Goal: Information Seeking & Learning: Learn about a topic

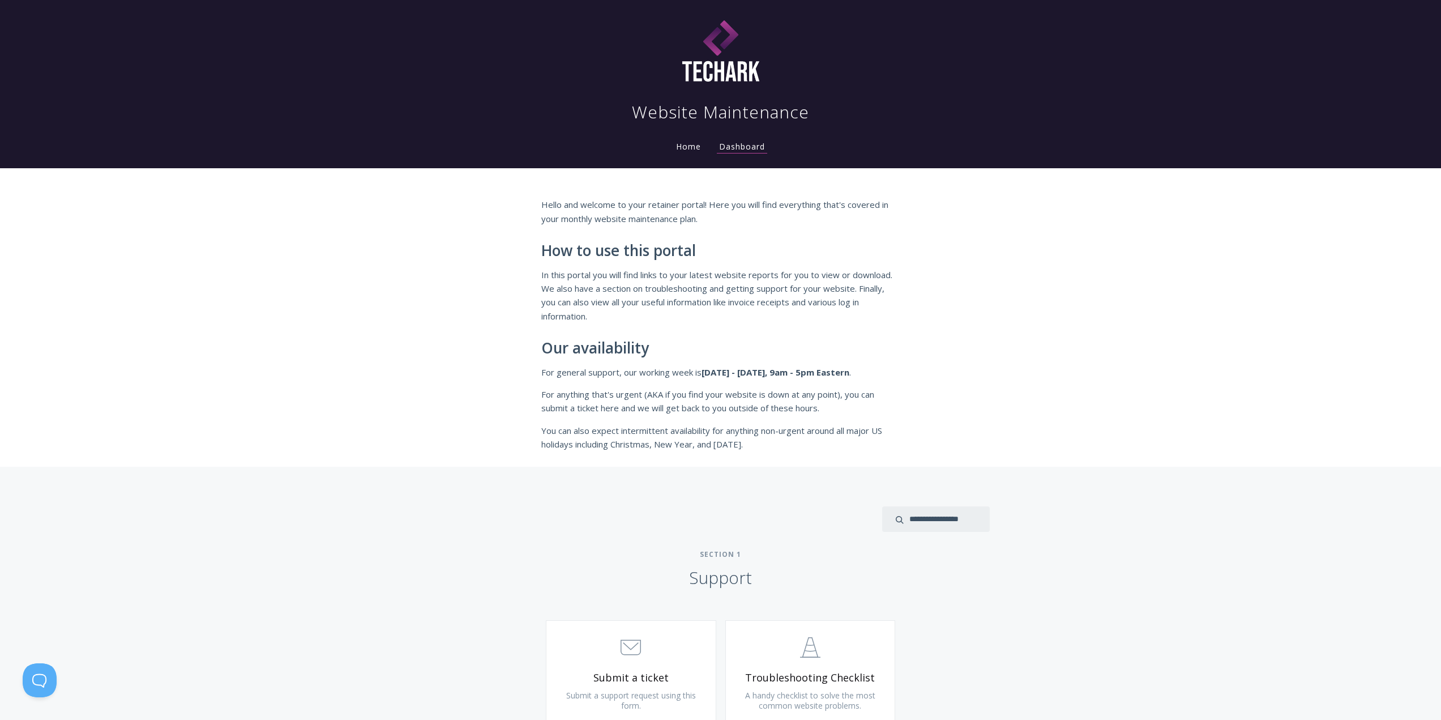
click at [674, 152] on link "Home" at bounding box center [688, 146] width 29 height 11
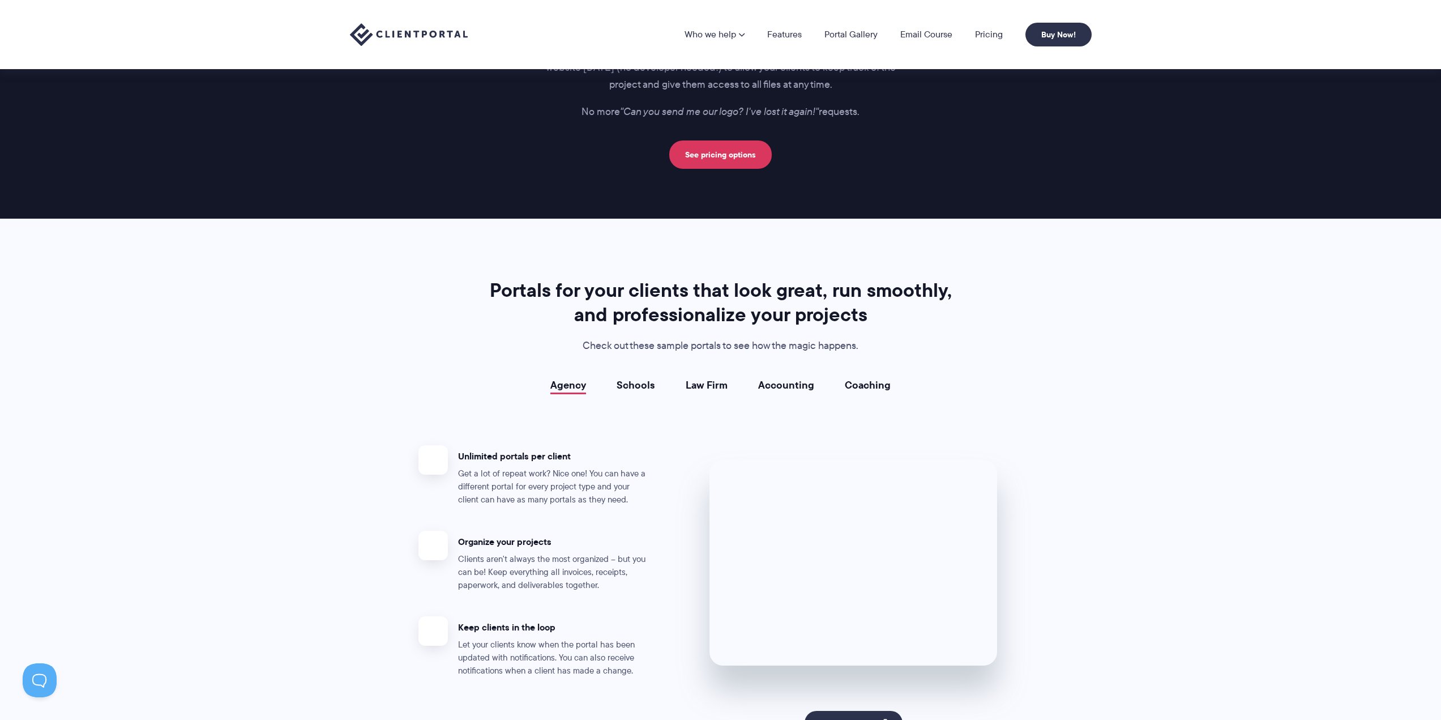
scroll to position [1869, 0]
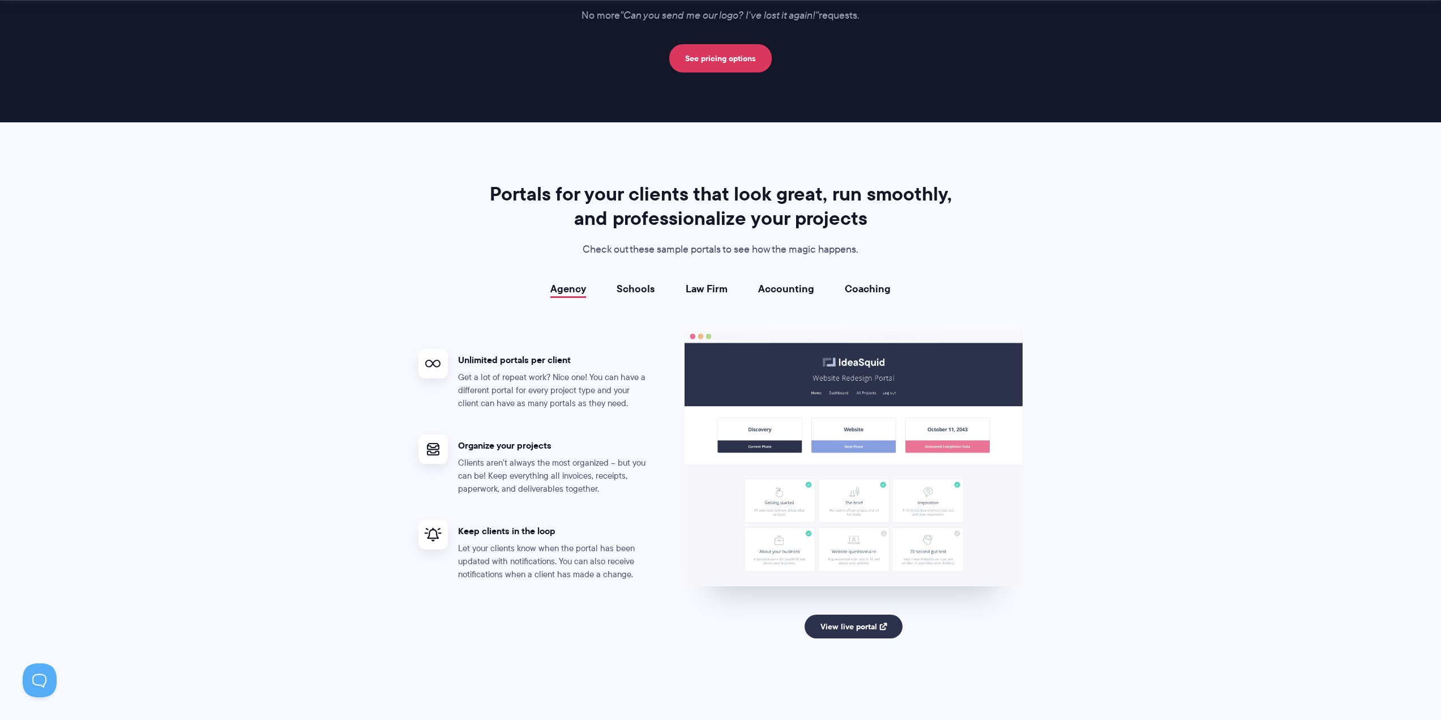
click at [633, 285] on link "Schools" at bounding box center [636, 288] width 39 height 11
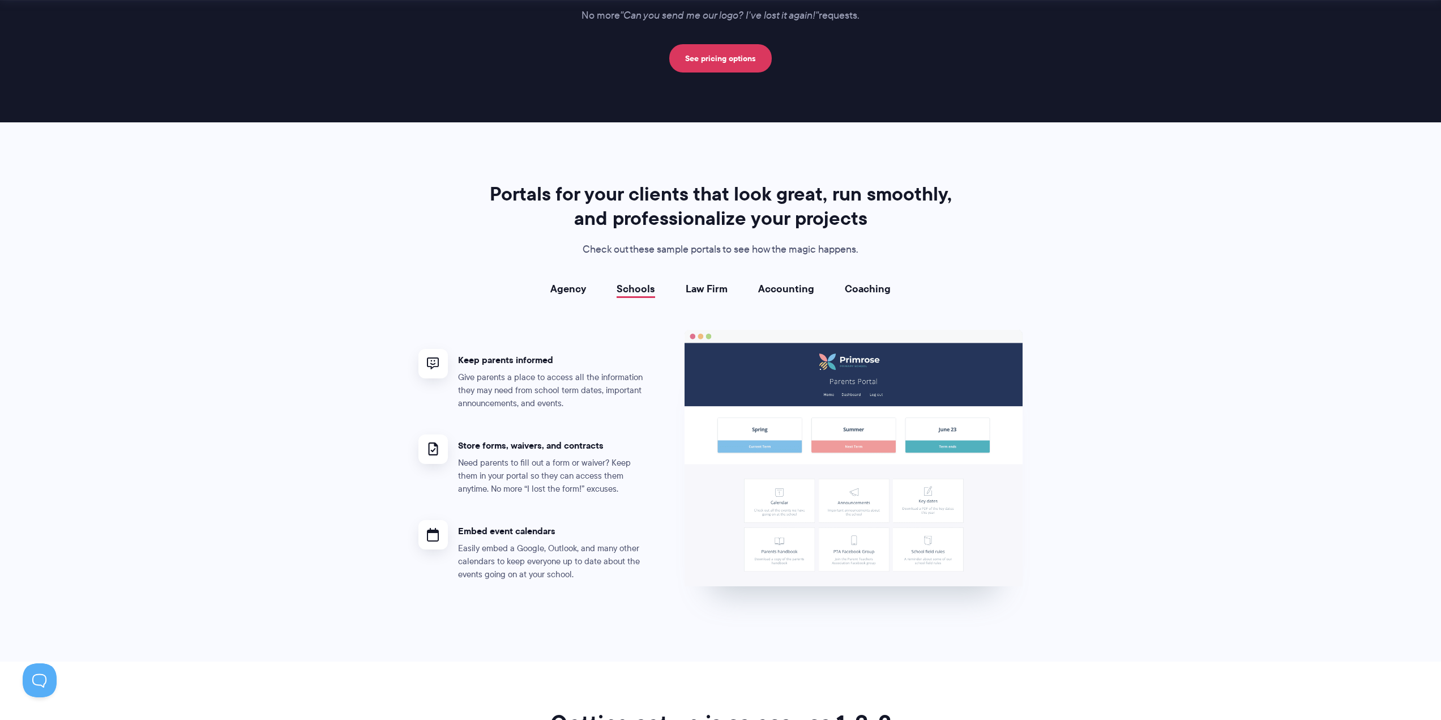
click at [571, 291] on link "Agency" at bounding box center [568, 288] width 36 height 11
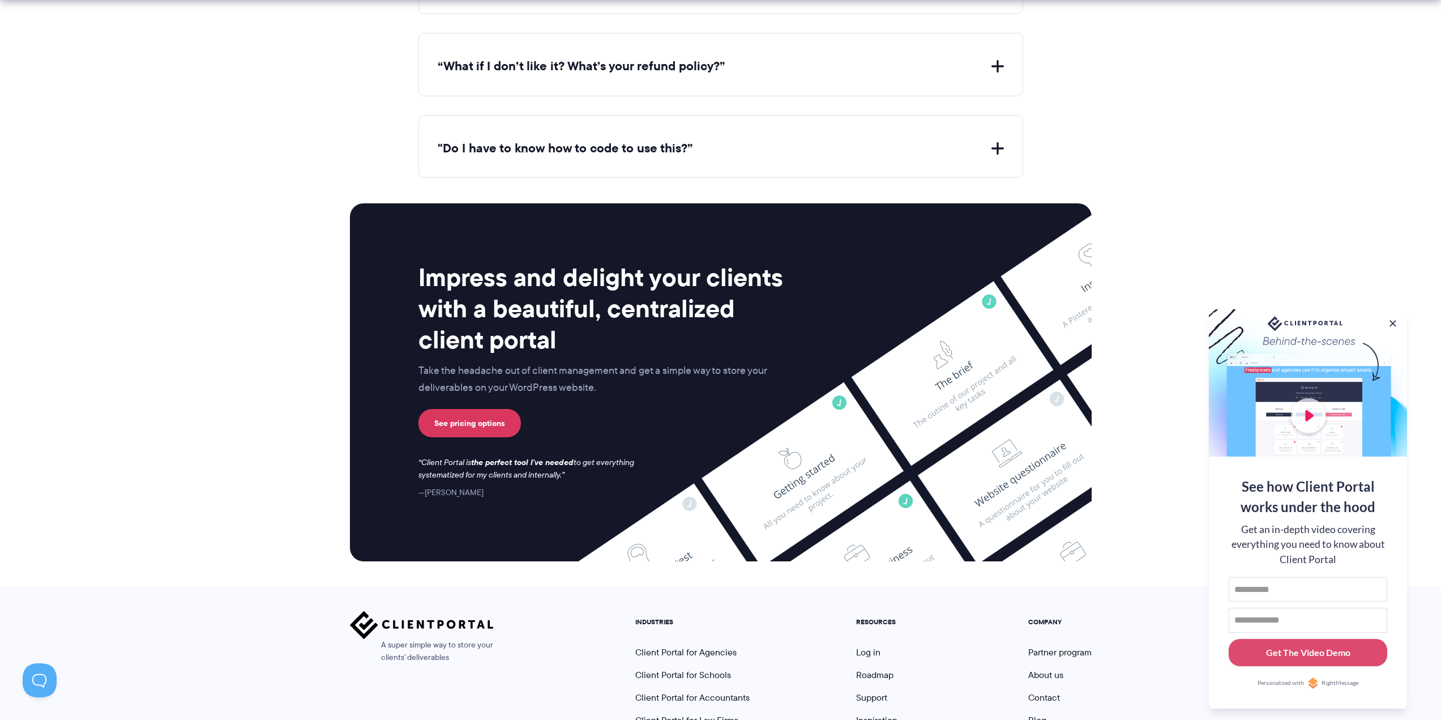
scroll to position [4473, 0]
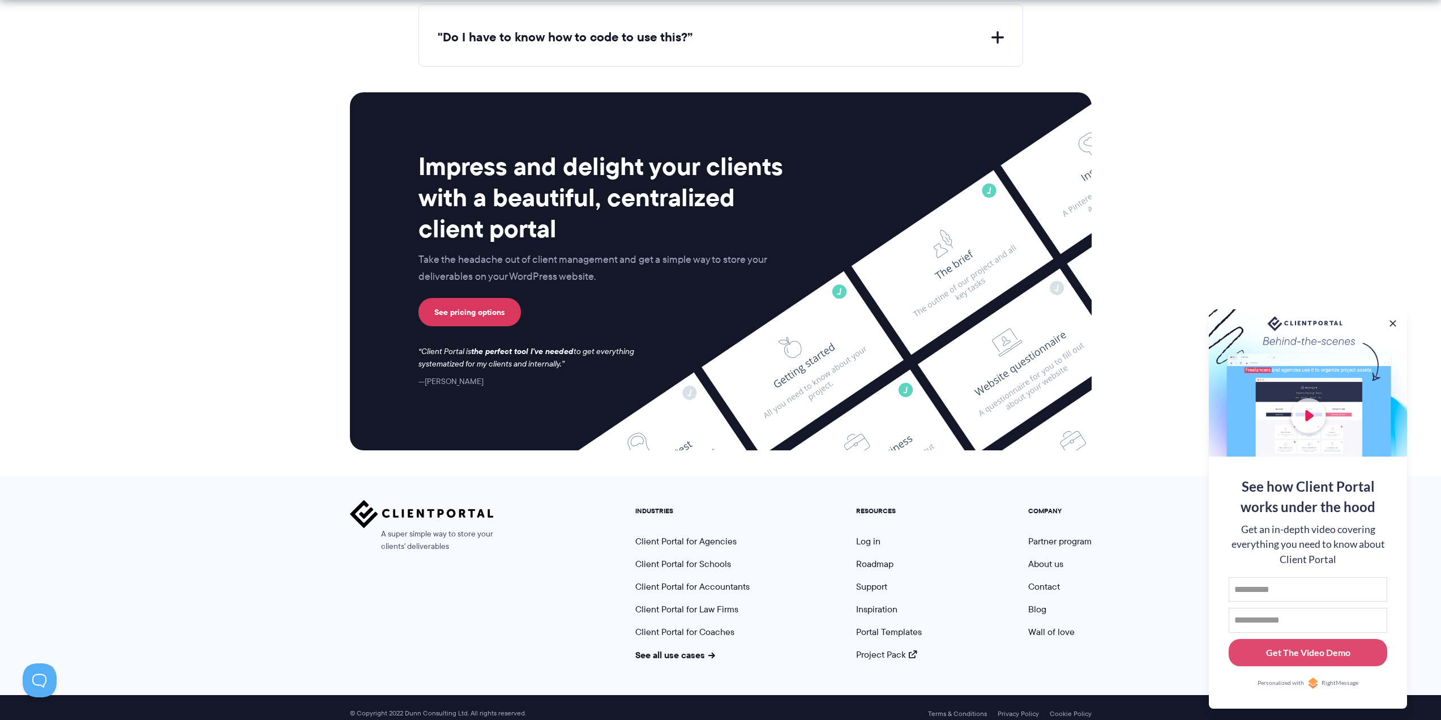
drag, startPoint x: 961, startPoint y: 438, endPoint x: 766, endPoint y: 430, distance: 196.1
click at [761, 429] on div "Impress and delight your clients with a beautiful, centralized client portal Ta…" at bounding box center [721, 270] width 742 height 357
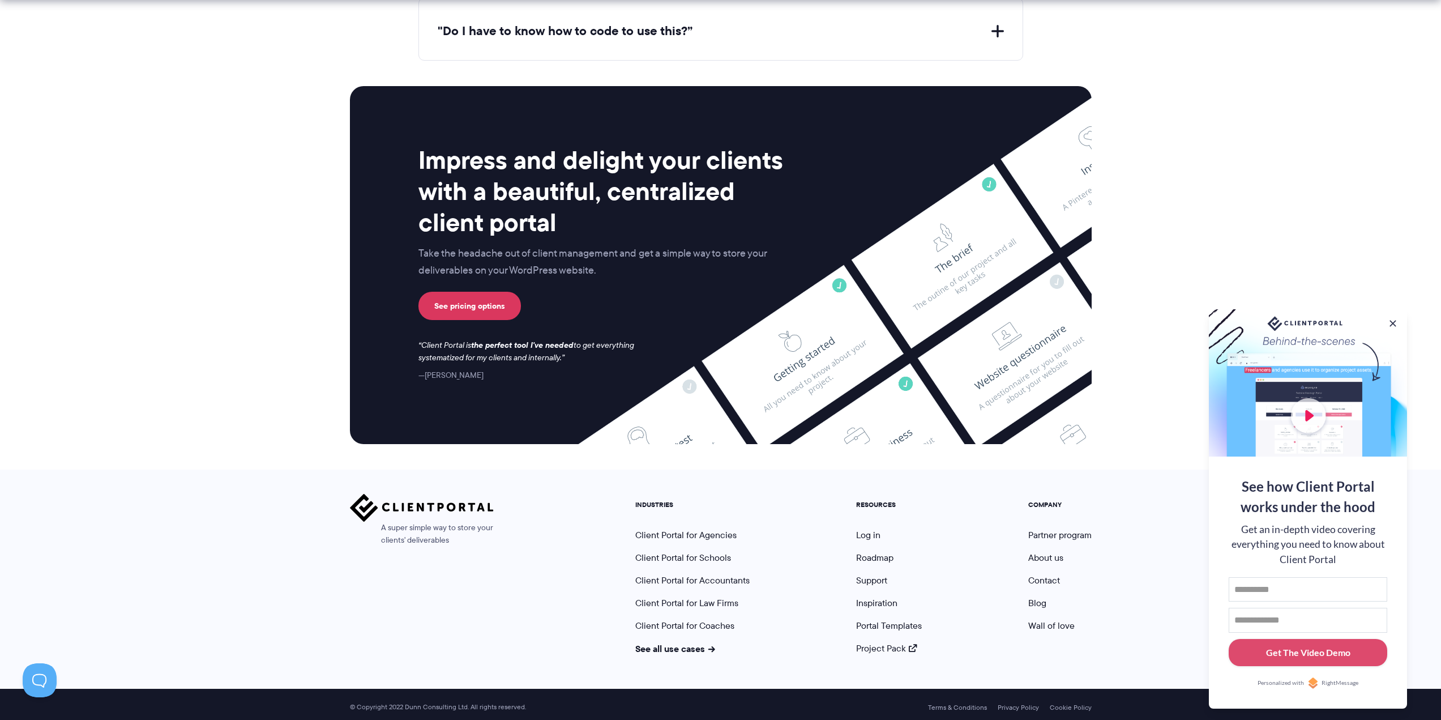
scroll to position [4485, 0]
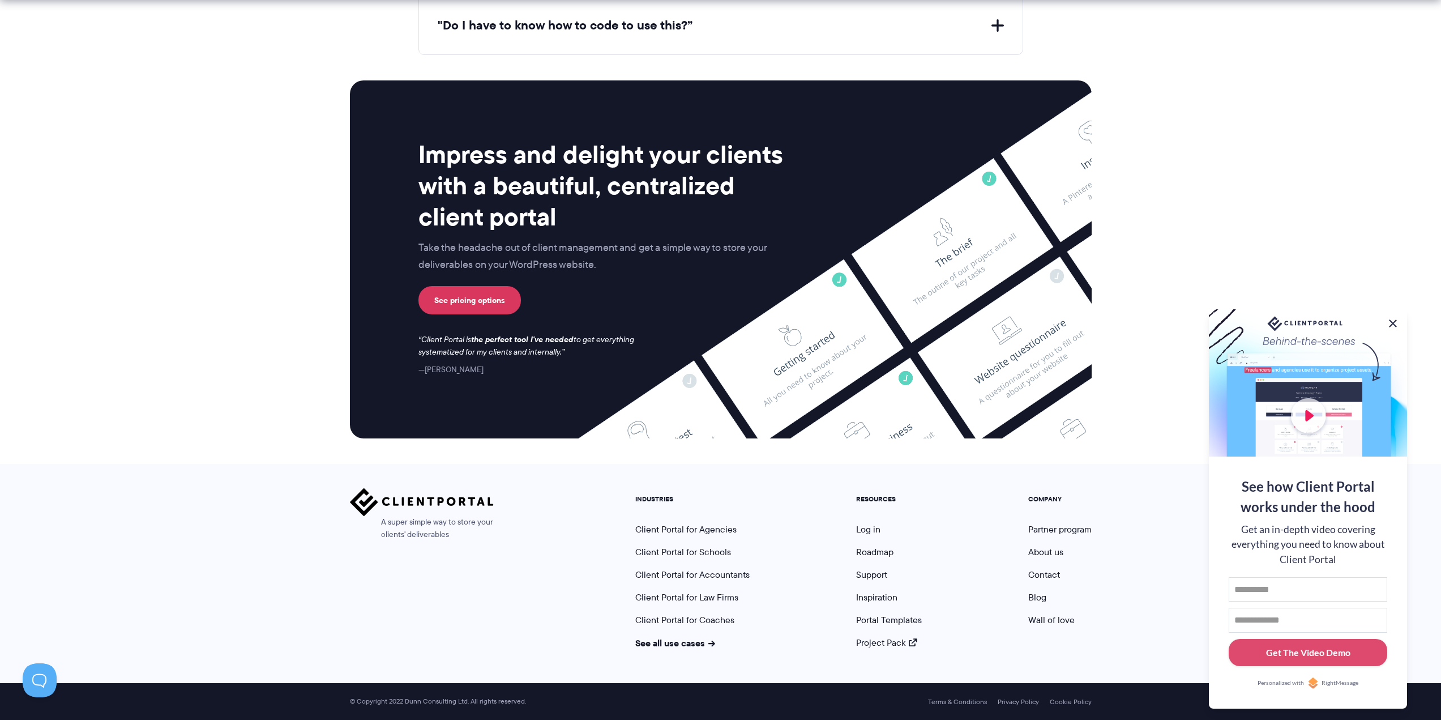
click at [1394, 326] on button at bounding box center [1393, 324] width 14 height 14
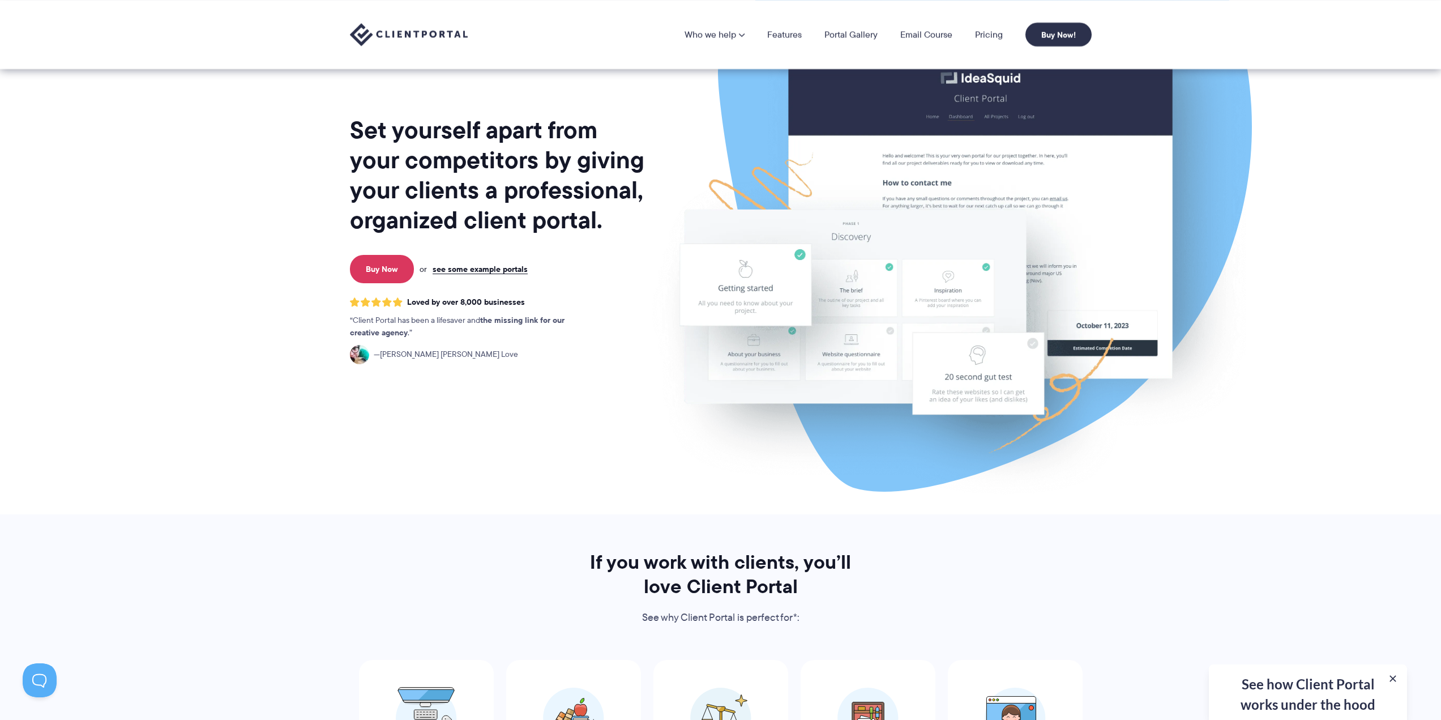
scroll to position [0, 0]
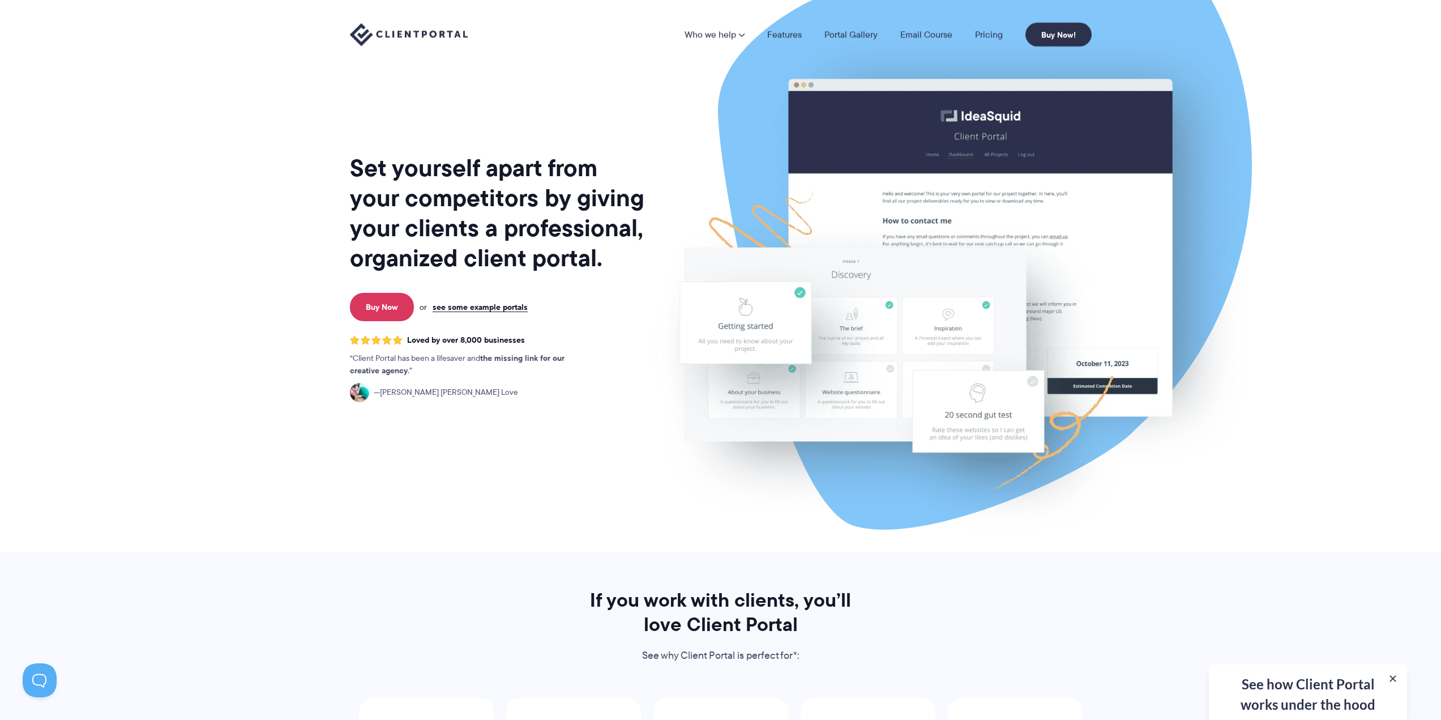
click at [762, 38] on li "Features" at bounding box center [784, 34] width 57 height 9
click at [764, 38] on li "Features" at bounding box center [784, 34] width 57 height 9
click at [778, 36] on link "Features" at bounding box center [784, 34] width 35 height 9
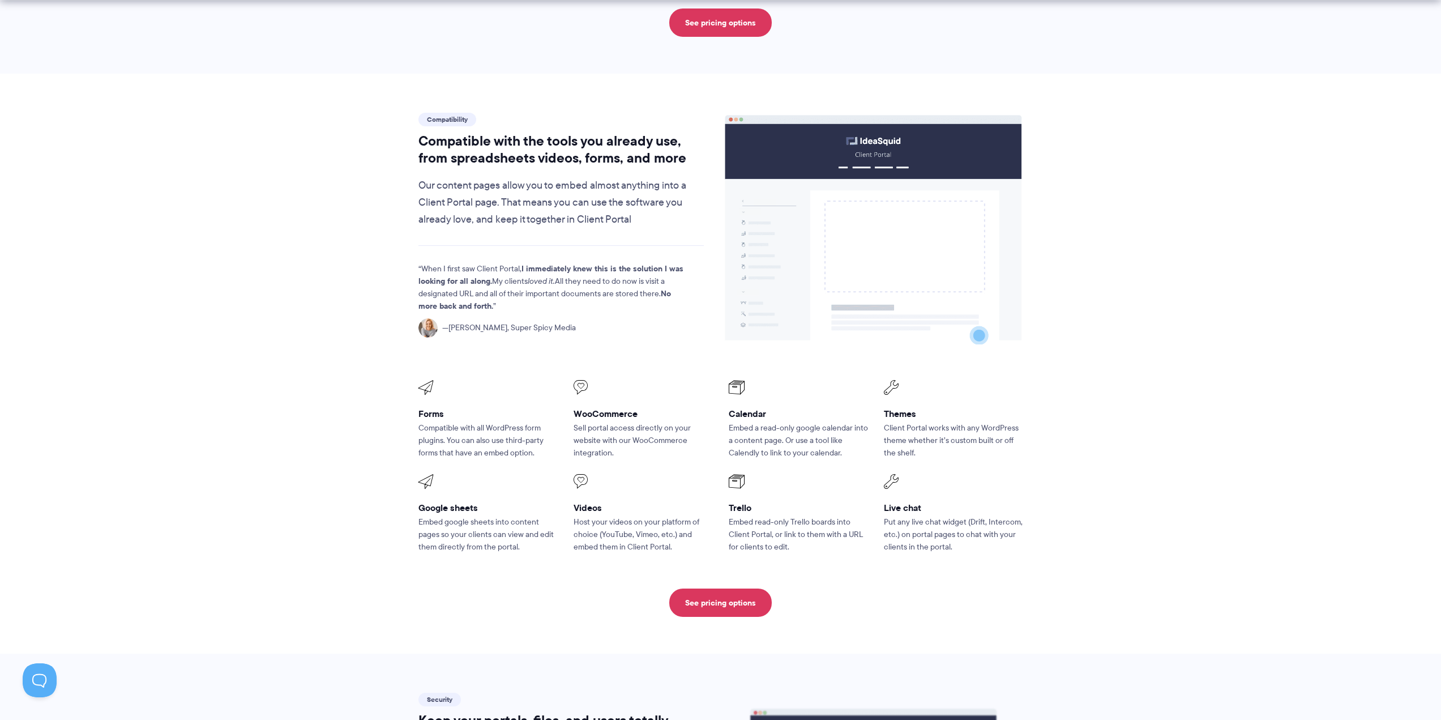
scroll to position [1246, 0]
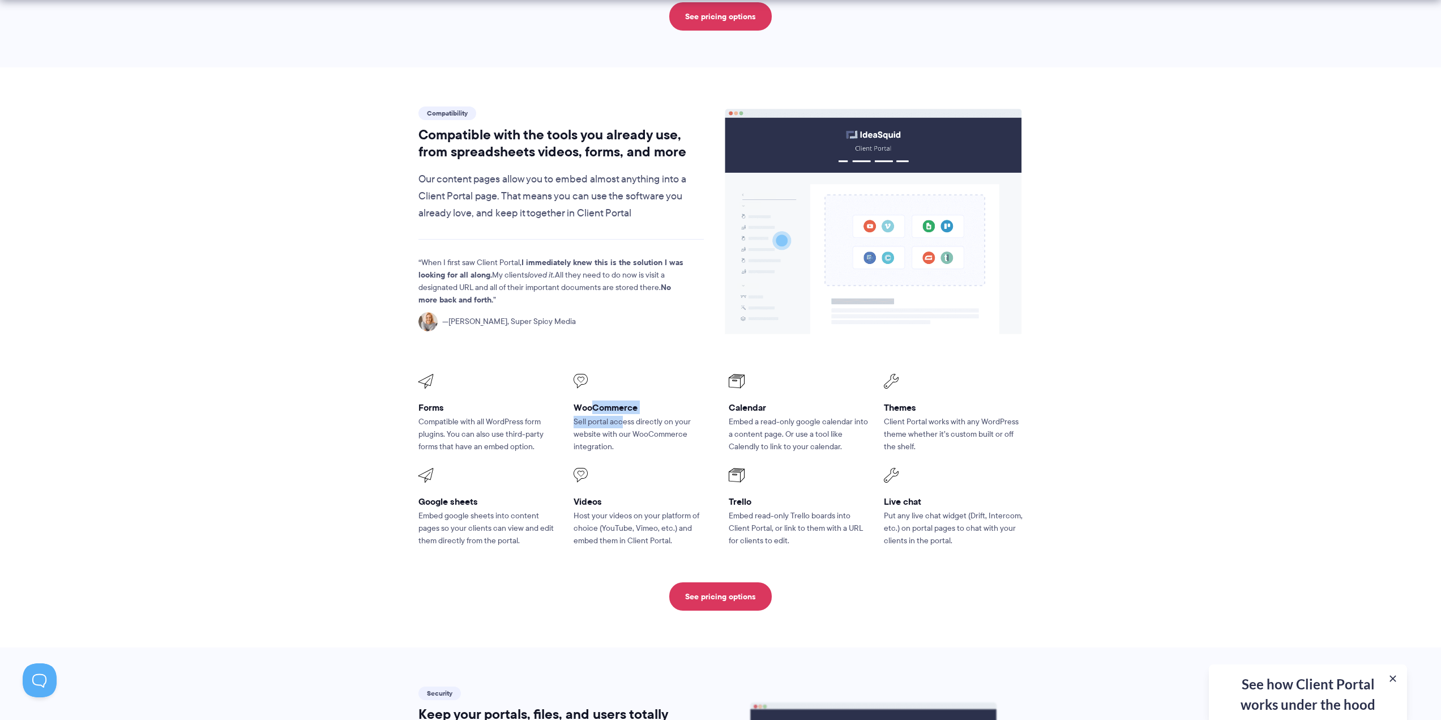
drag, startPoint x: 619, startPoint y: 387, endPoint x: 593, endPoint y: 379, distance: 27.2
click at [593, 379] on div "WooCommerce Sell portal access directly on your website with our WooCommerce in…" at bounding box center [643, 413] width 139 height 79
click at [582, 374] on span at bounding box center [643, 381] width 139 height 15
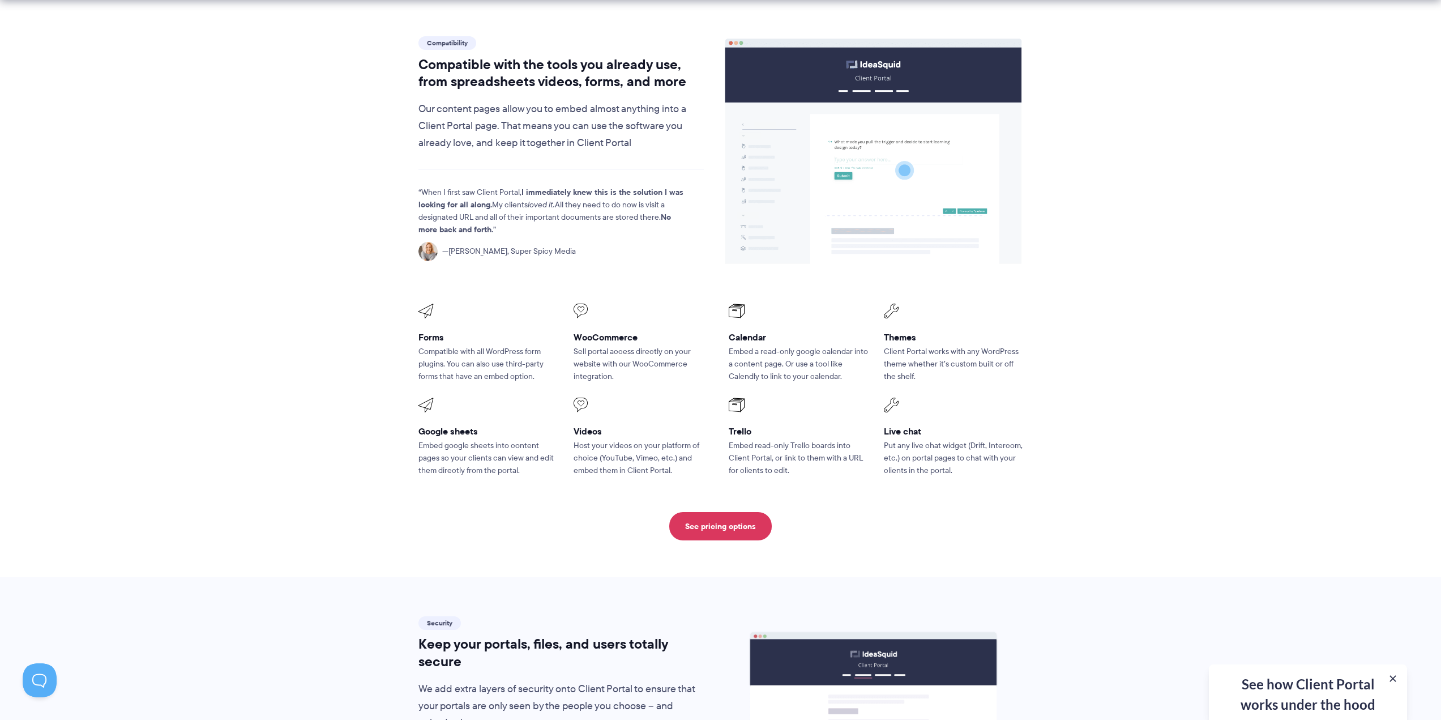
scroll to position [1586, 0]
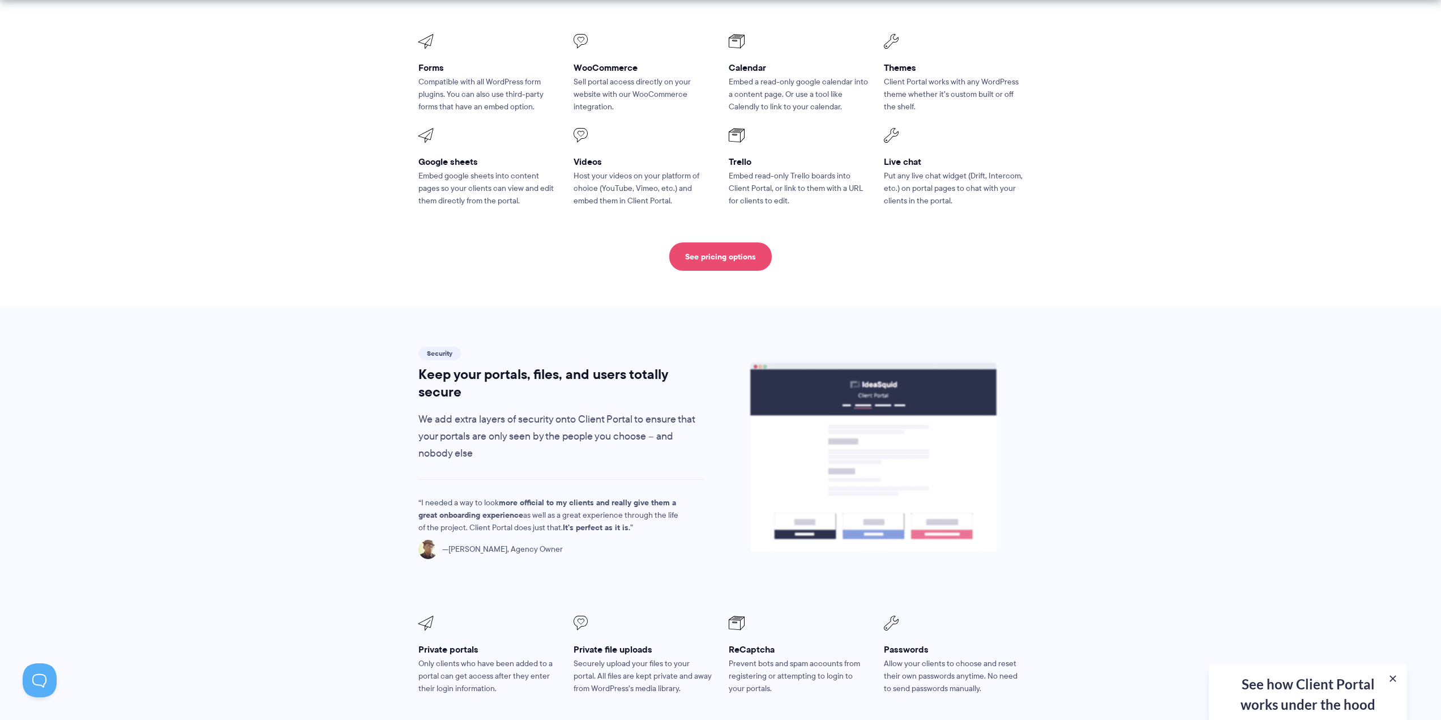
click at [724, 242] on link "See pricing options" at bounding box center [720, 256] width 102 height 28
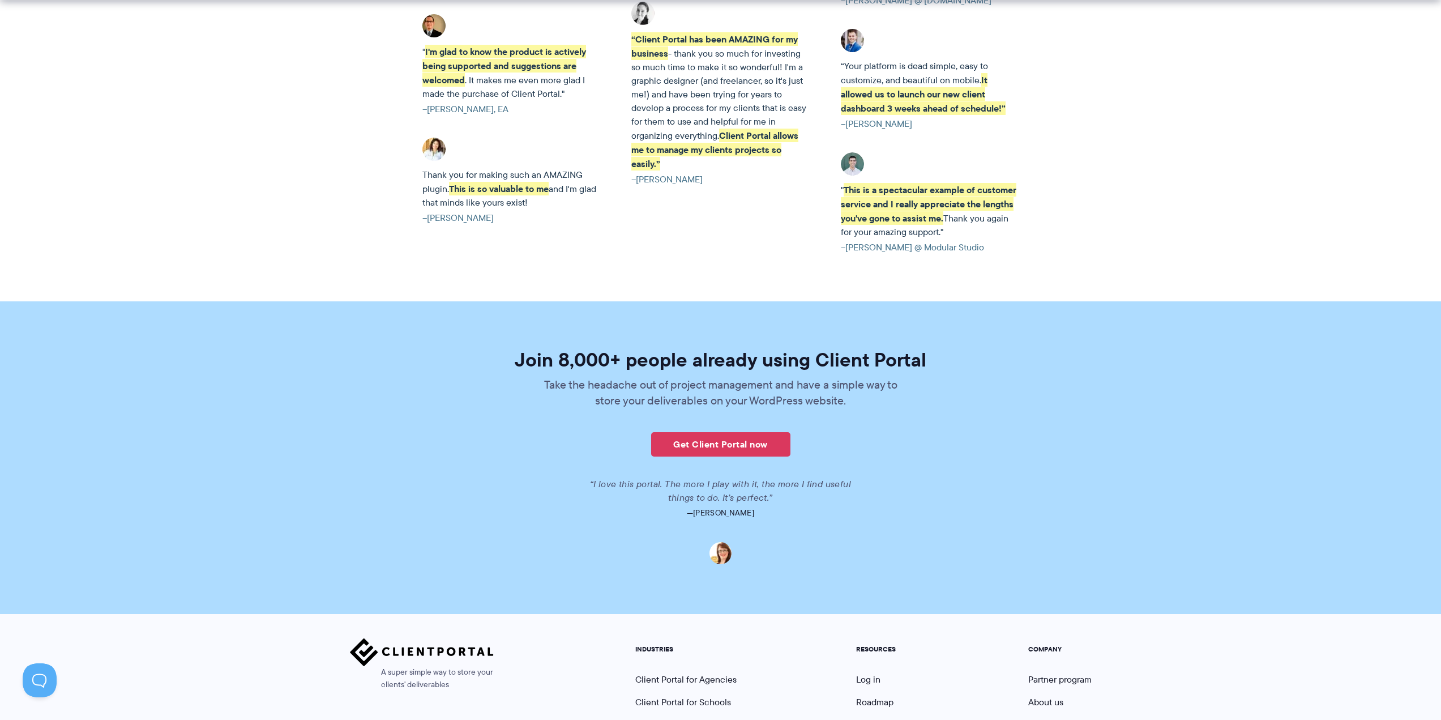
scroll to position [2572, 0]
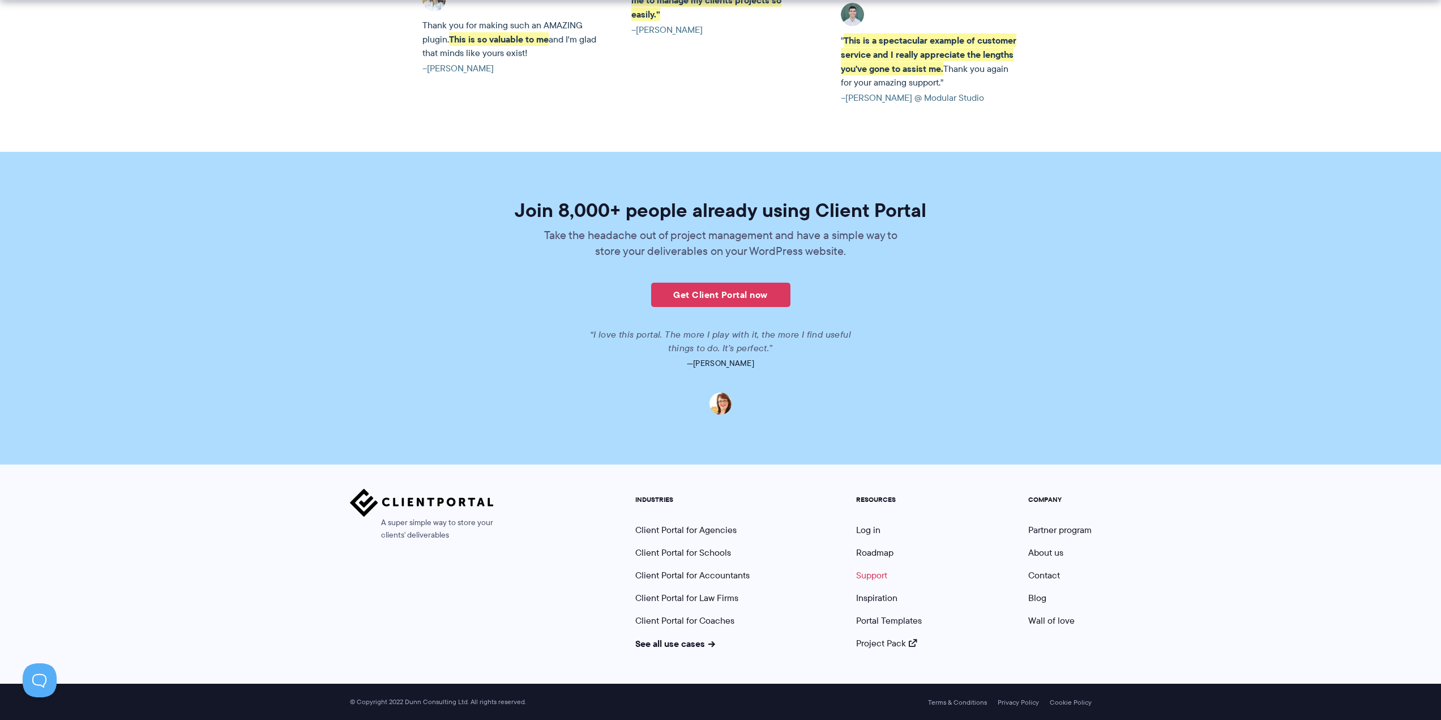
click at [879, 575] on link "Support" at bounding box center [871, 575] width 31 height 13
click at [878, 571] on link "Support" at bounding box center [871, 575] width 31 height 13
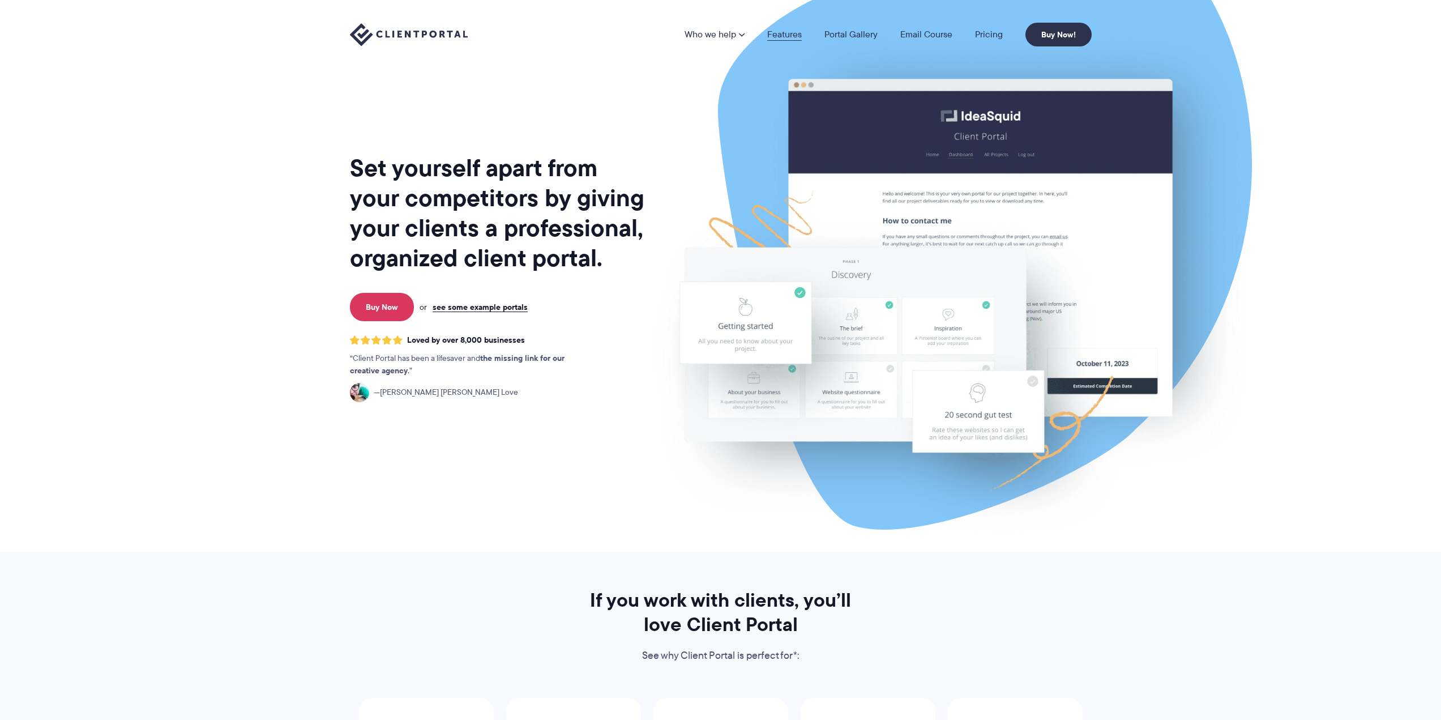
click at [772, 35] on link "Features" at bounding box center [784, 34] width 35 height 9
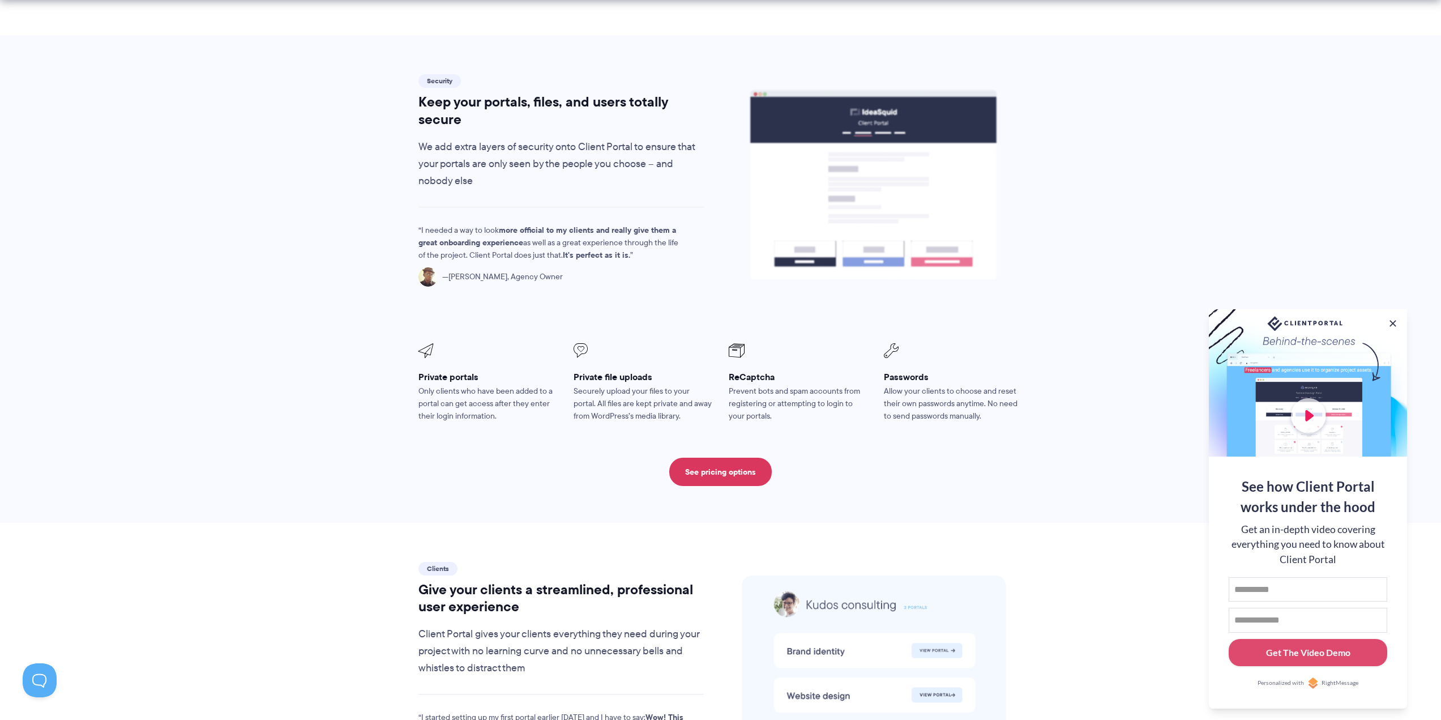
scroll to position [2095, 0]
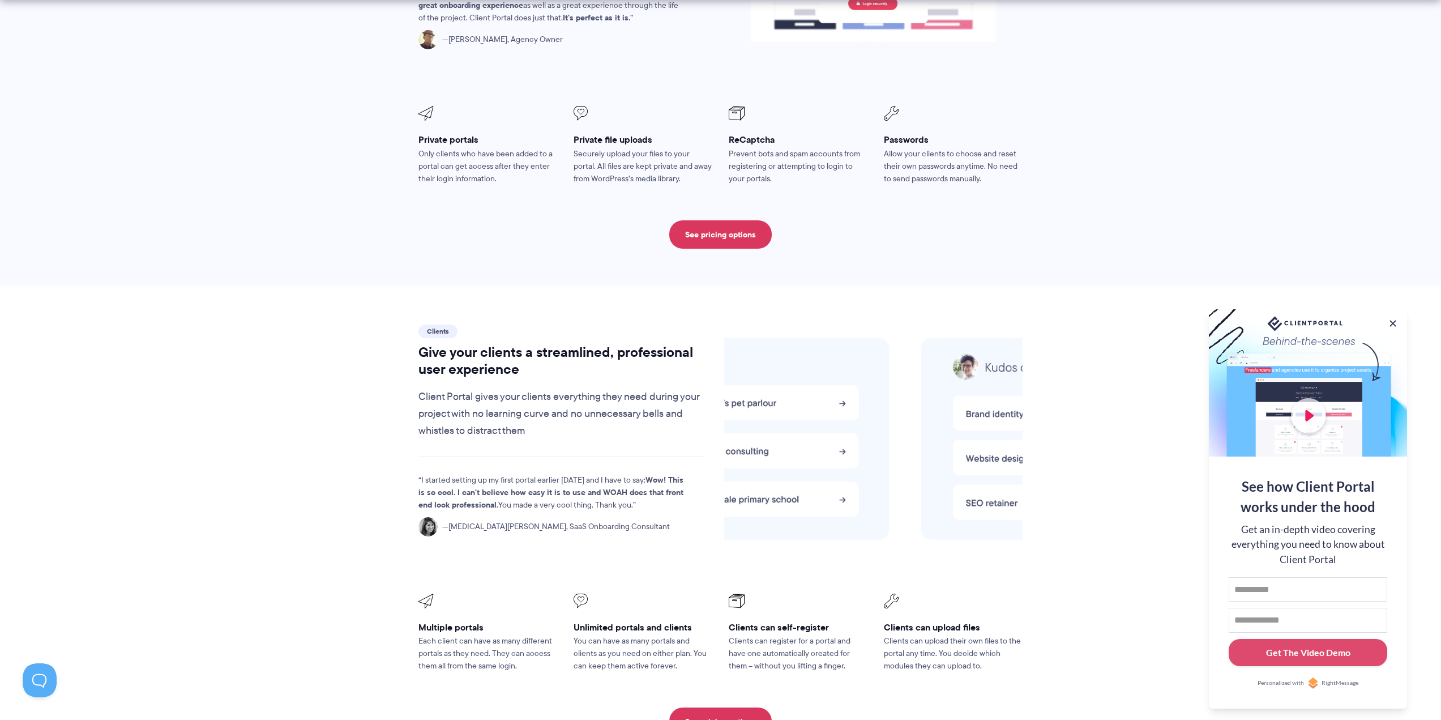
click at [1307, 400] on div at bounding box center [1308, 382] width 198 height 147
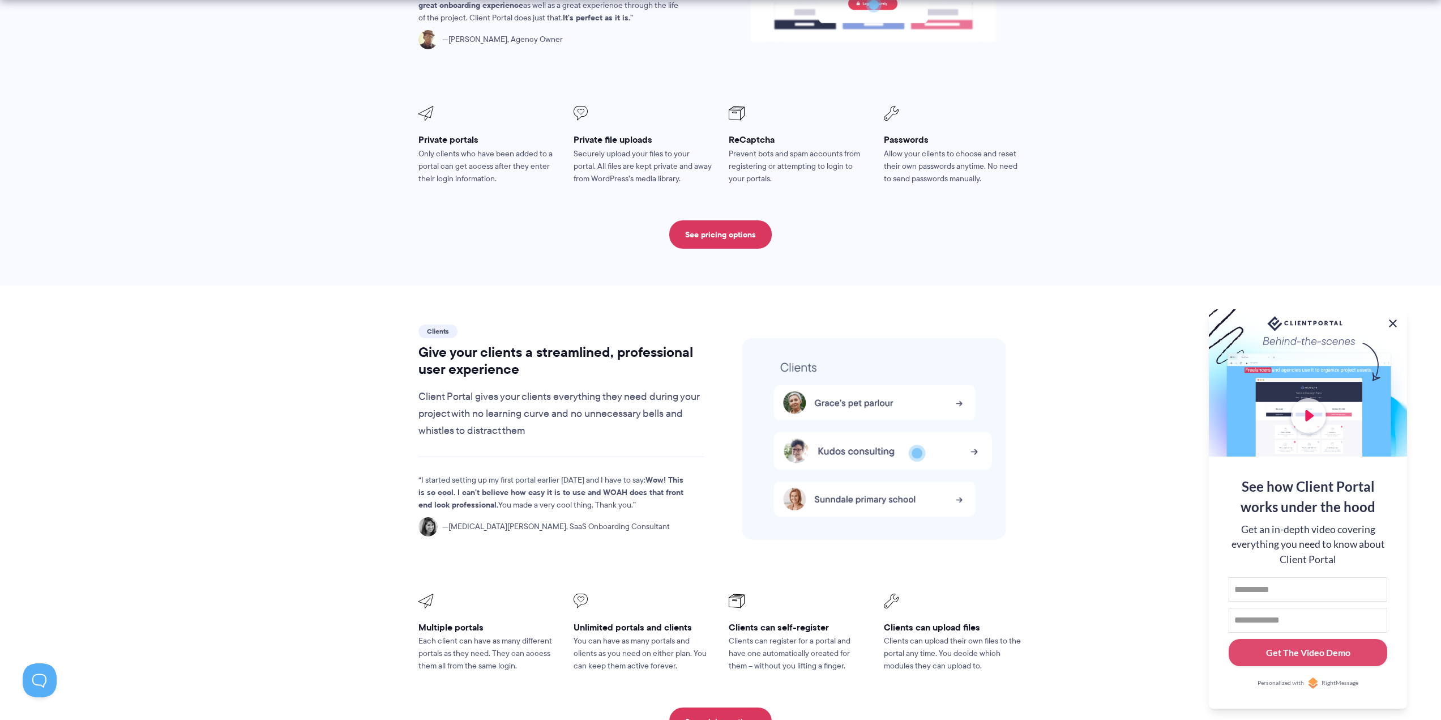
click at [1392, 321] on button at bounding box center [1393, 324] width 14 height 14
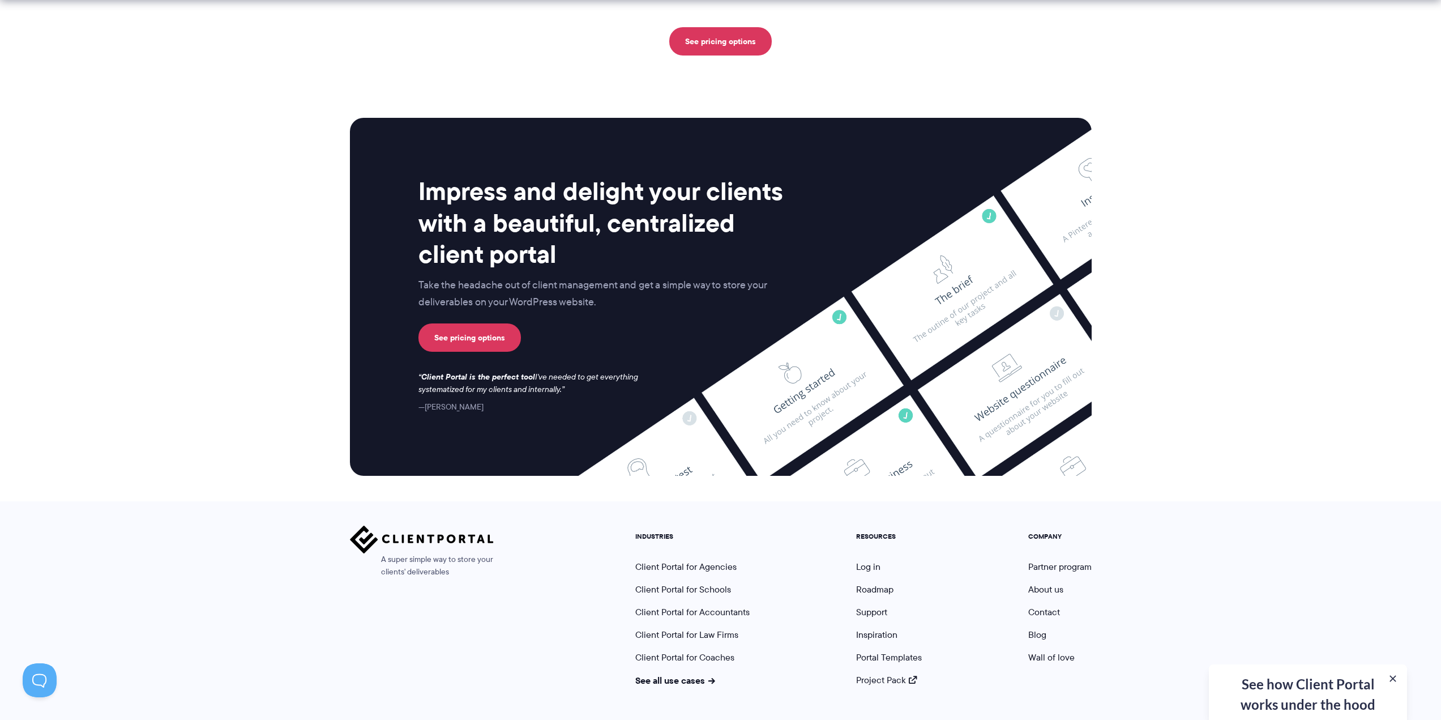
scroll to position [2783, 0]
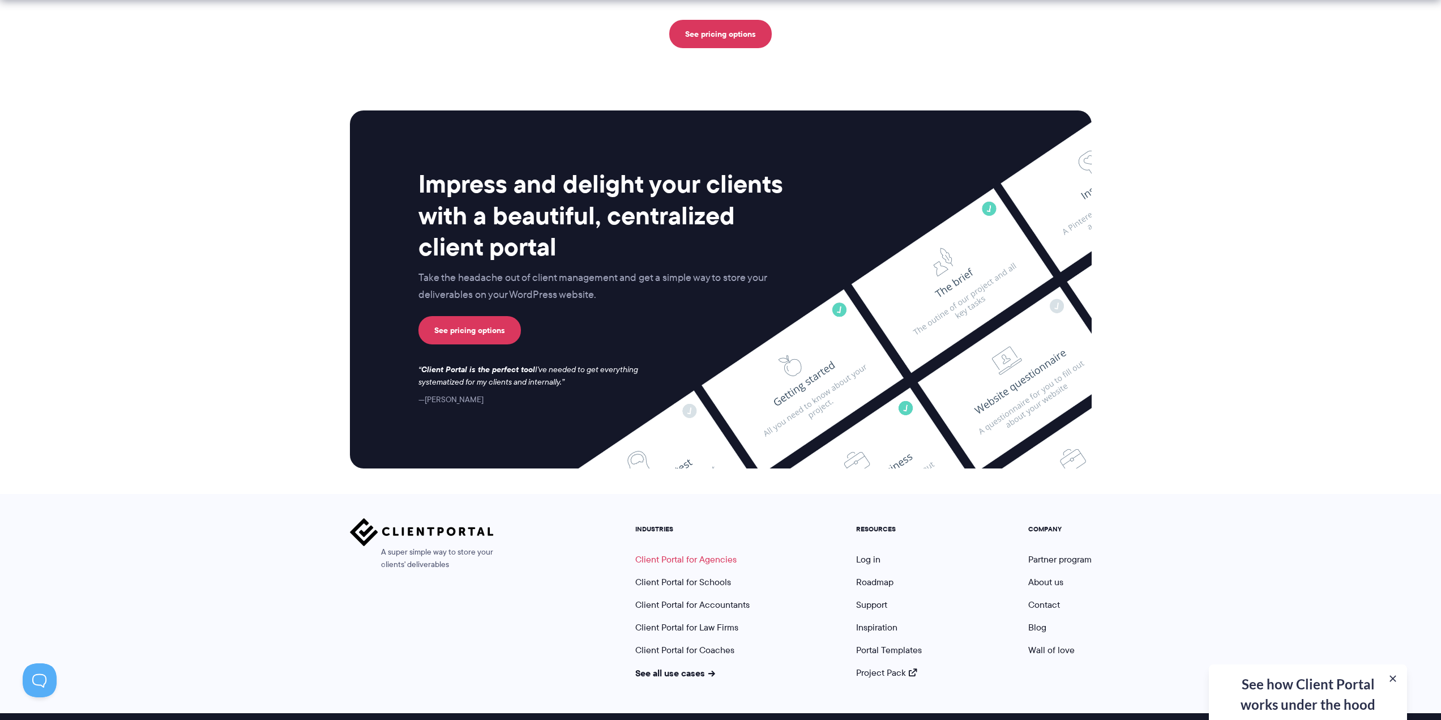
click at [721, 553] on link "Client Portal for Agencies" at bounding box center [685, 559] width 101 height 13
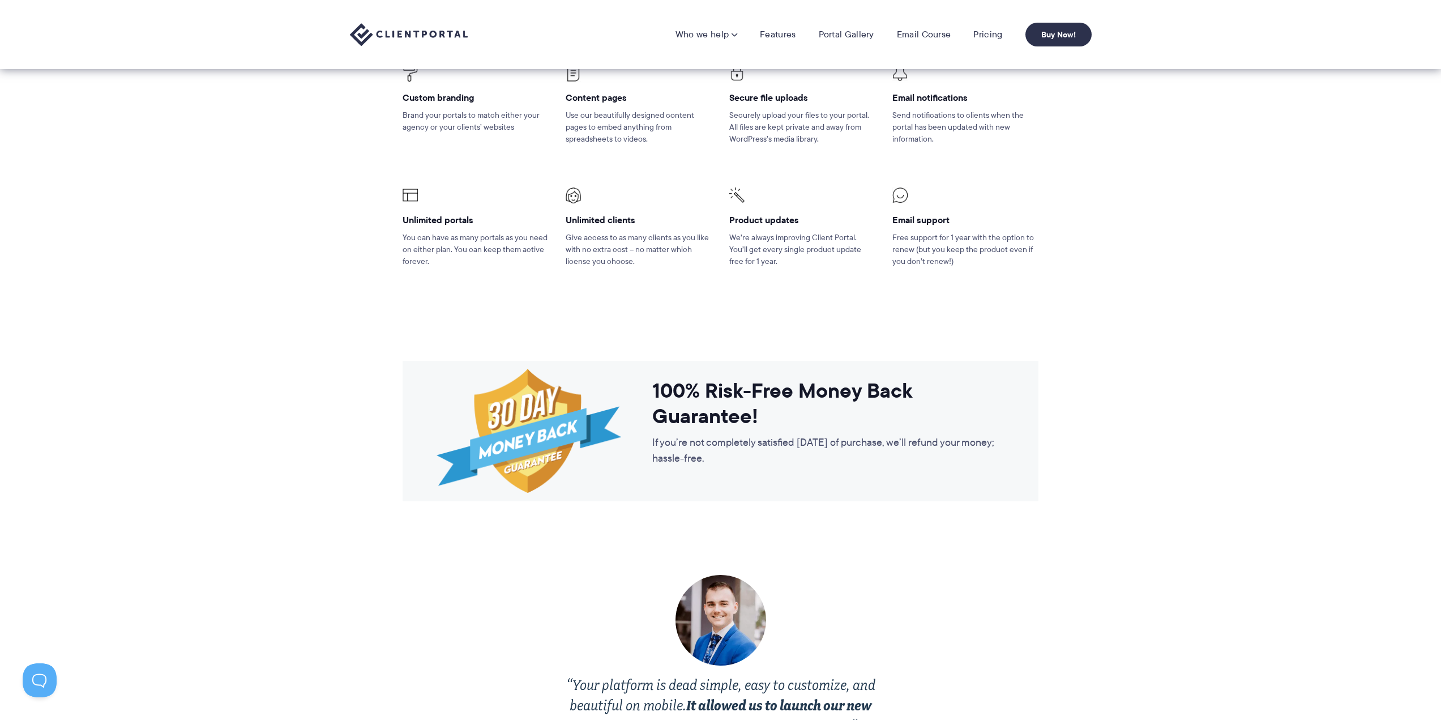
scroll to position [1472, 0]
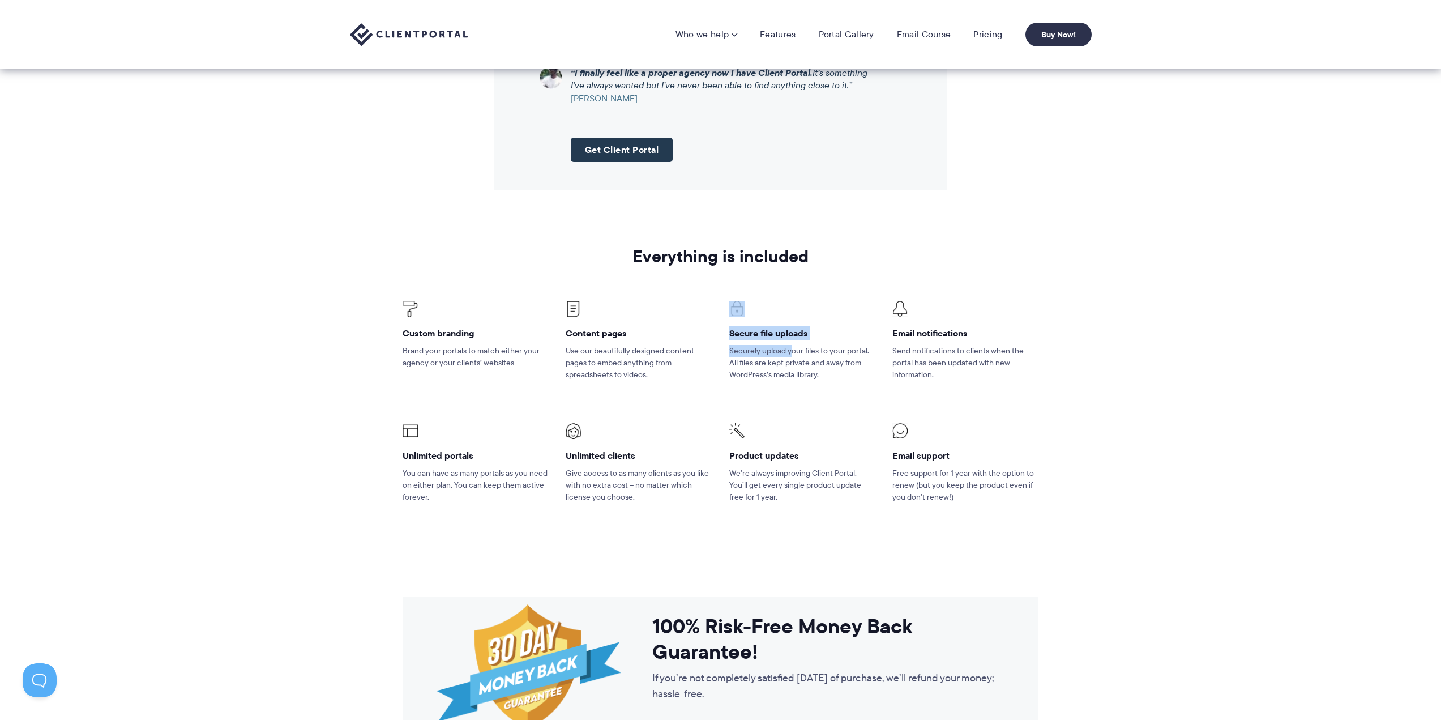
drag, startPoint x: 790, startPoint y: 347, endPoint x: 727, endPoint y: 314, distance: 71.2
click at [727, 314] on li "Secure file uploads Securely upload your files to your portal. All files are ke…" at bounding box center [802, 348] width 163 height 122
click at [698, 331] on h4 "Content pages" at bounding box center [639, 333] width 146 height 12
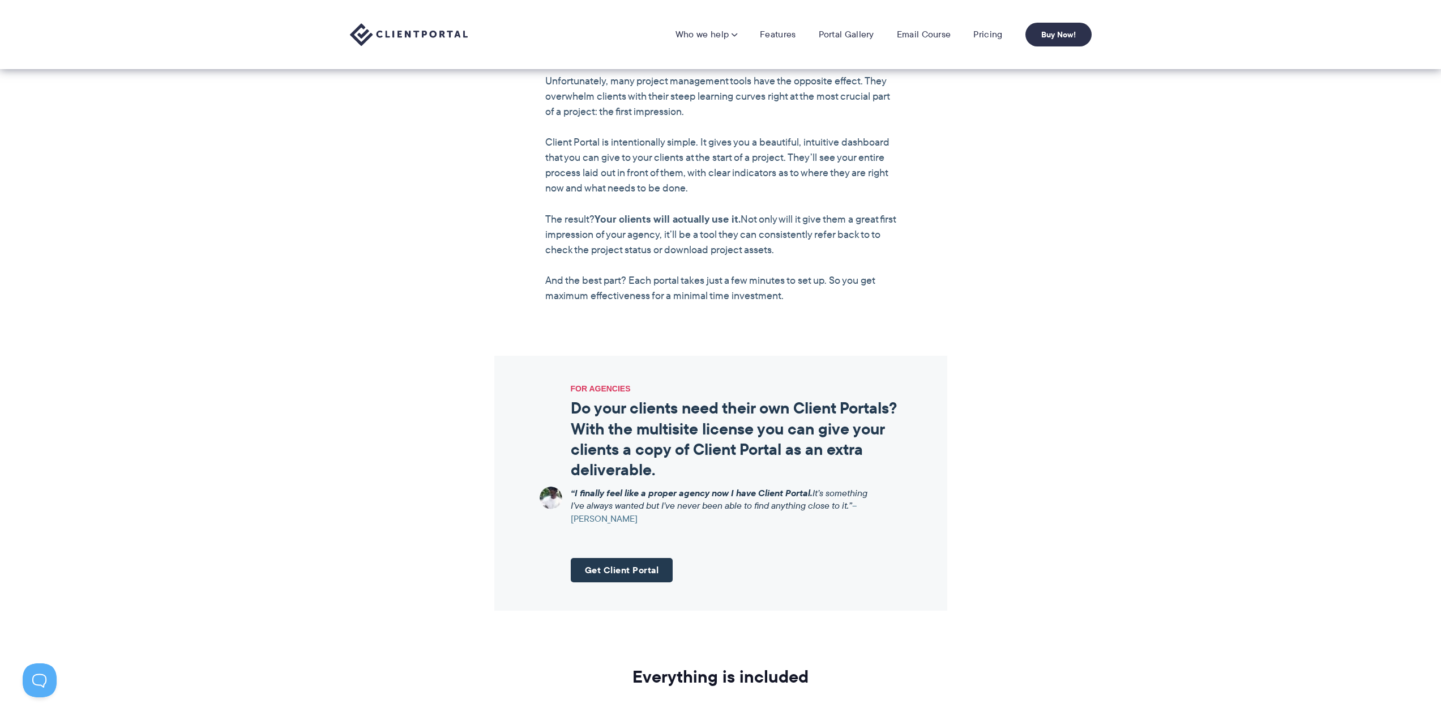
scroll to position [656, 0]
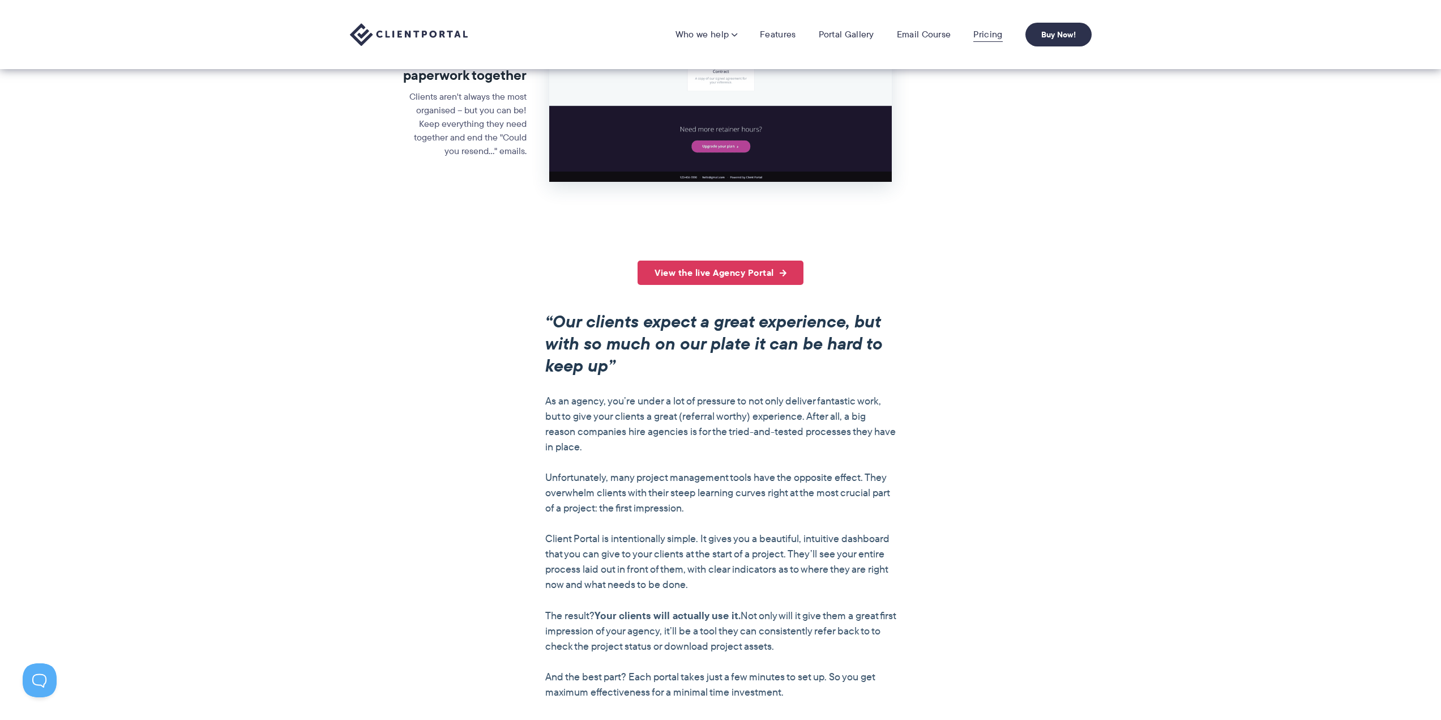
click at [992, 32] on link "Pricing" at bounding box center [987, 34] width 29 height 11
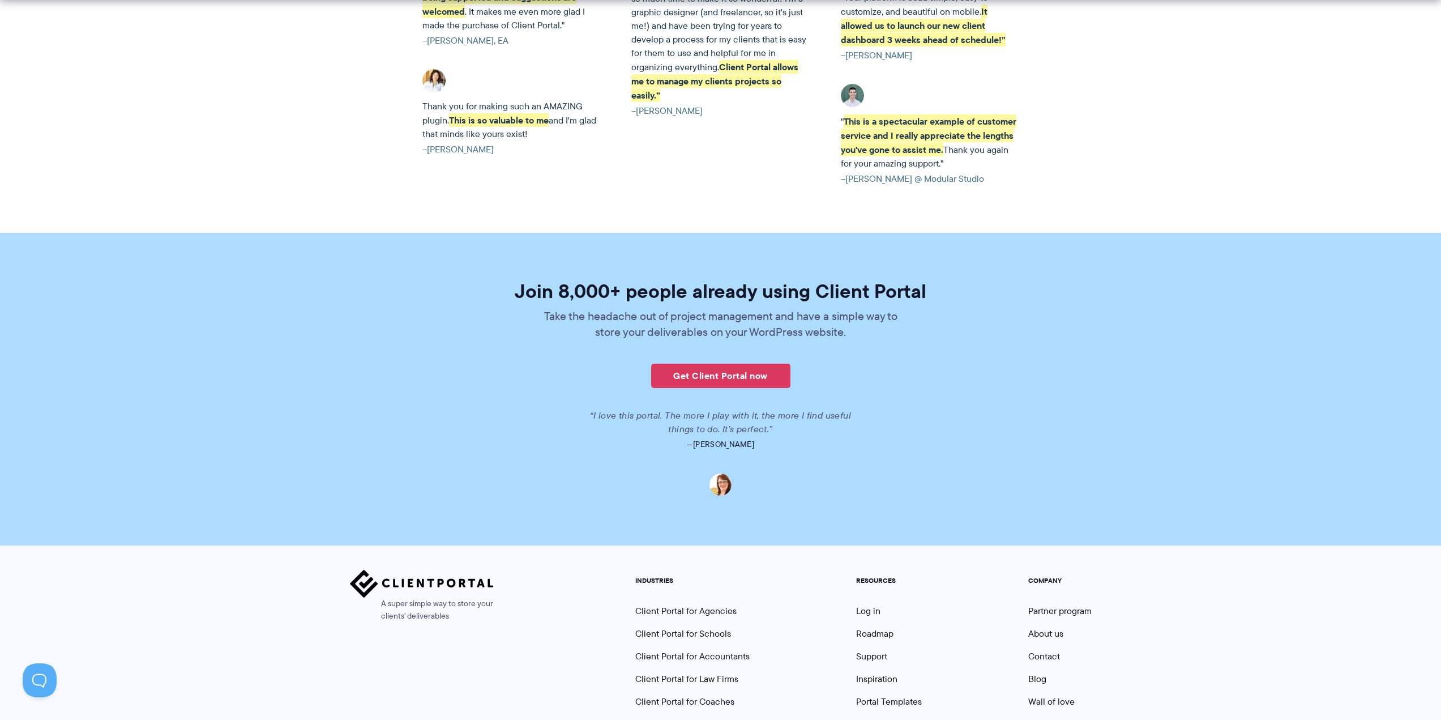
scroll to position [2548, 0]
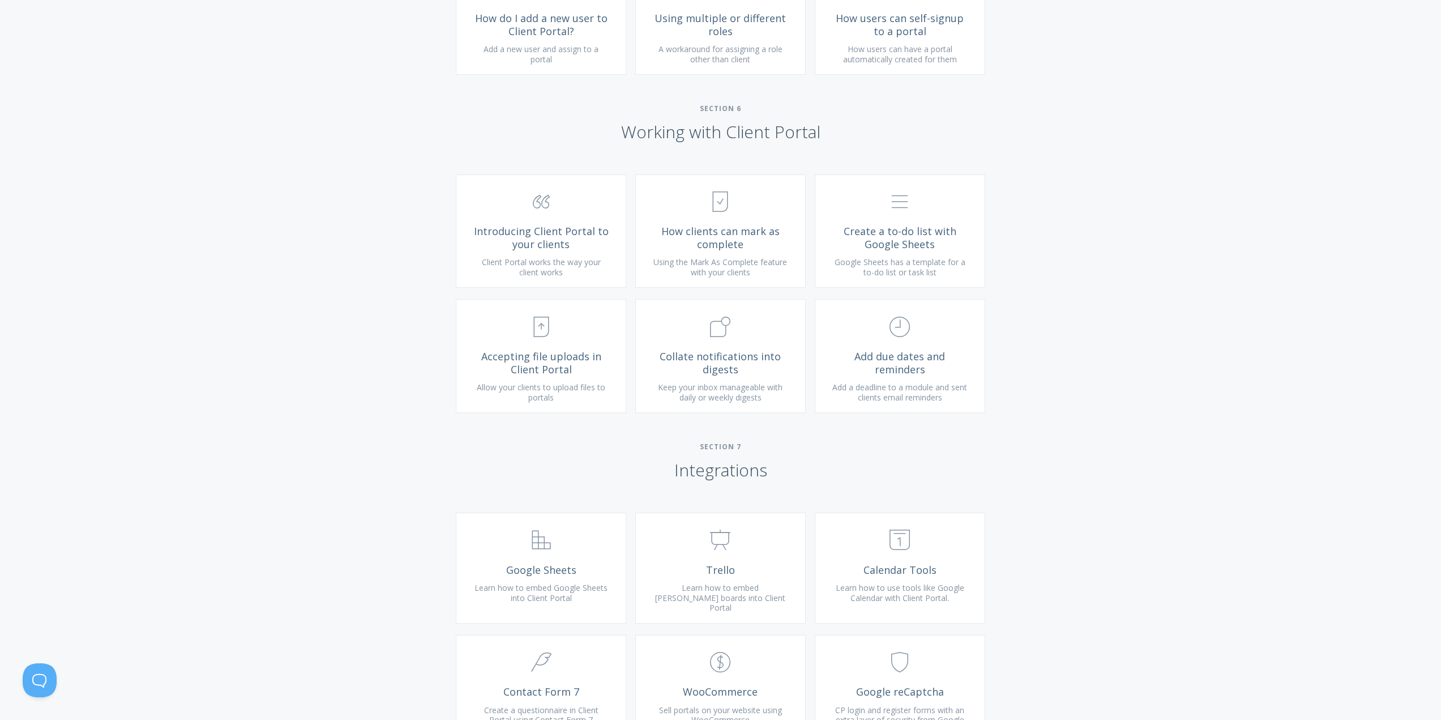
scroll to position [1869, 0]
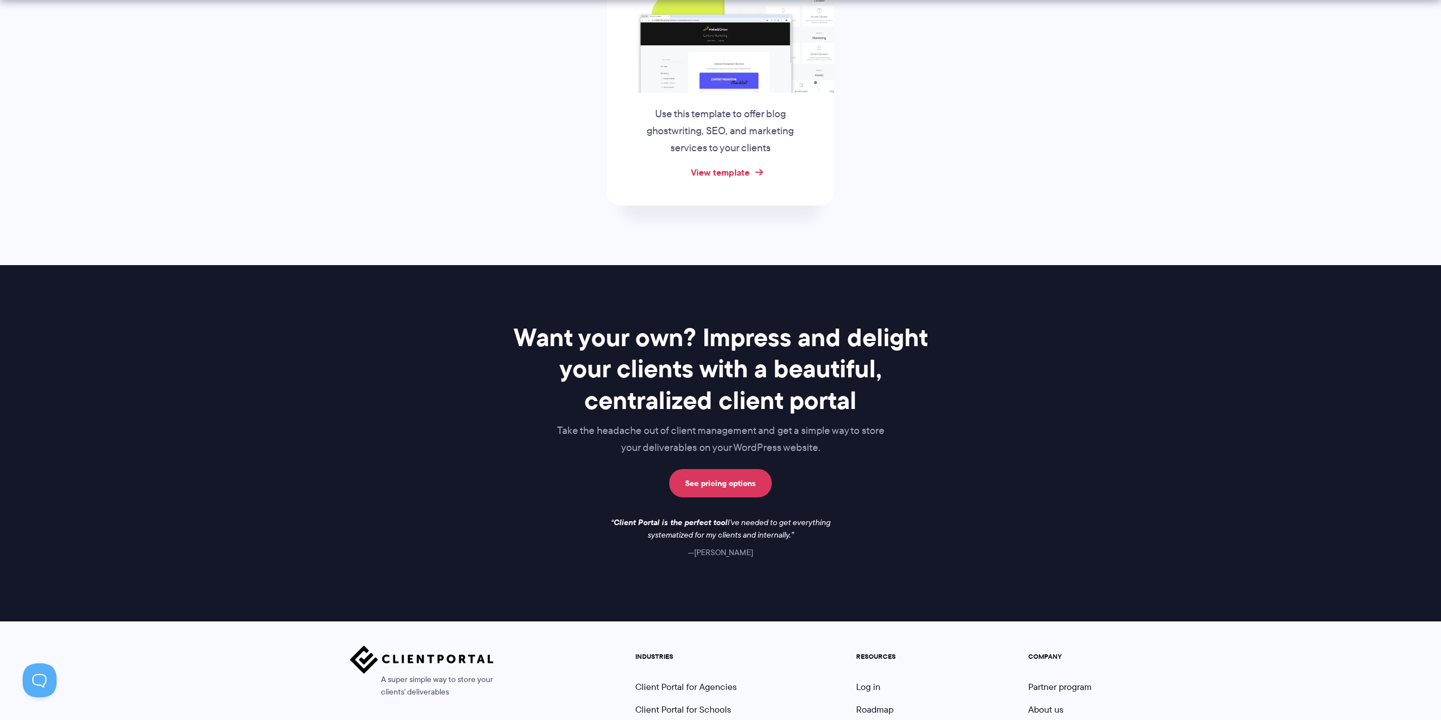
click at [735, 172] on link "View template" at bounding box center [720, 172] width 59 height 14
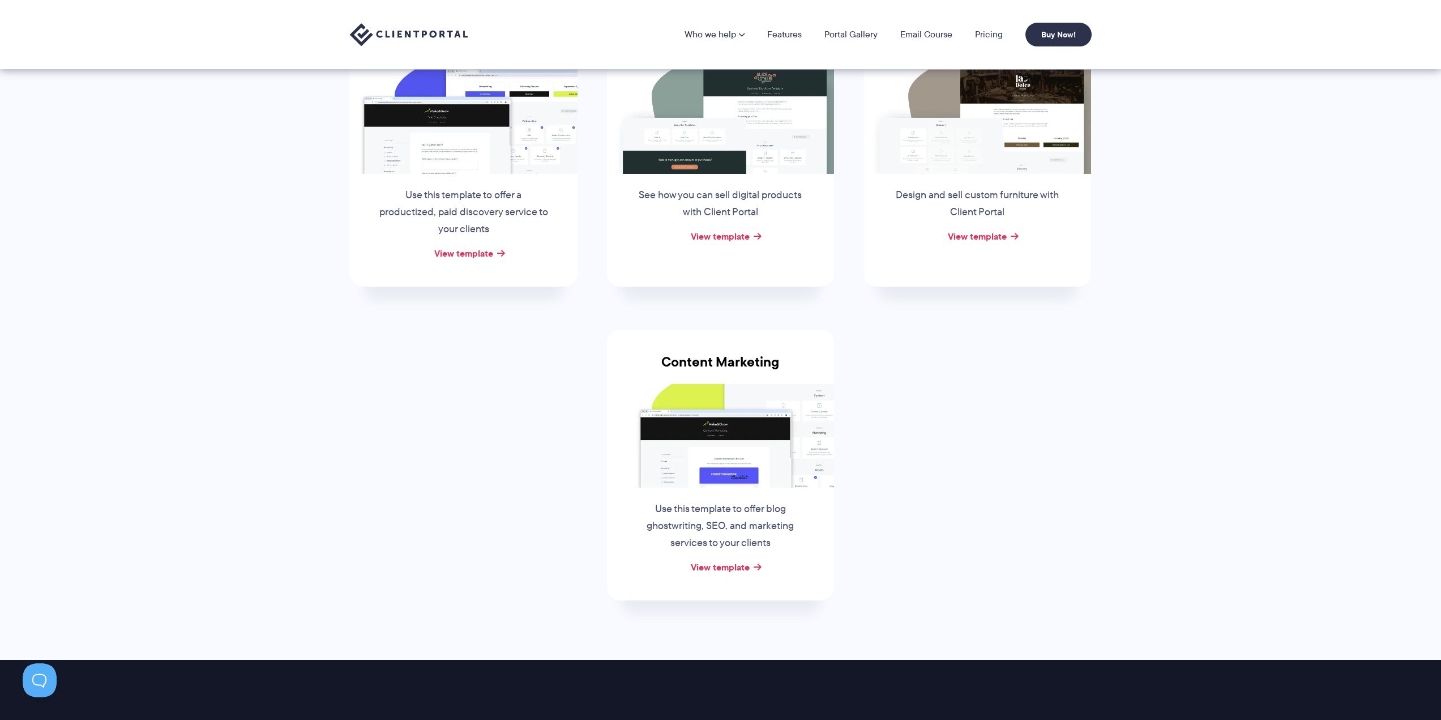
scroll to position [57, 0]
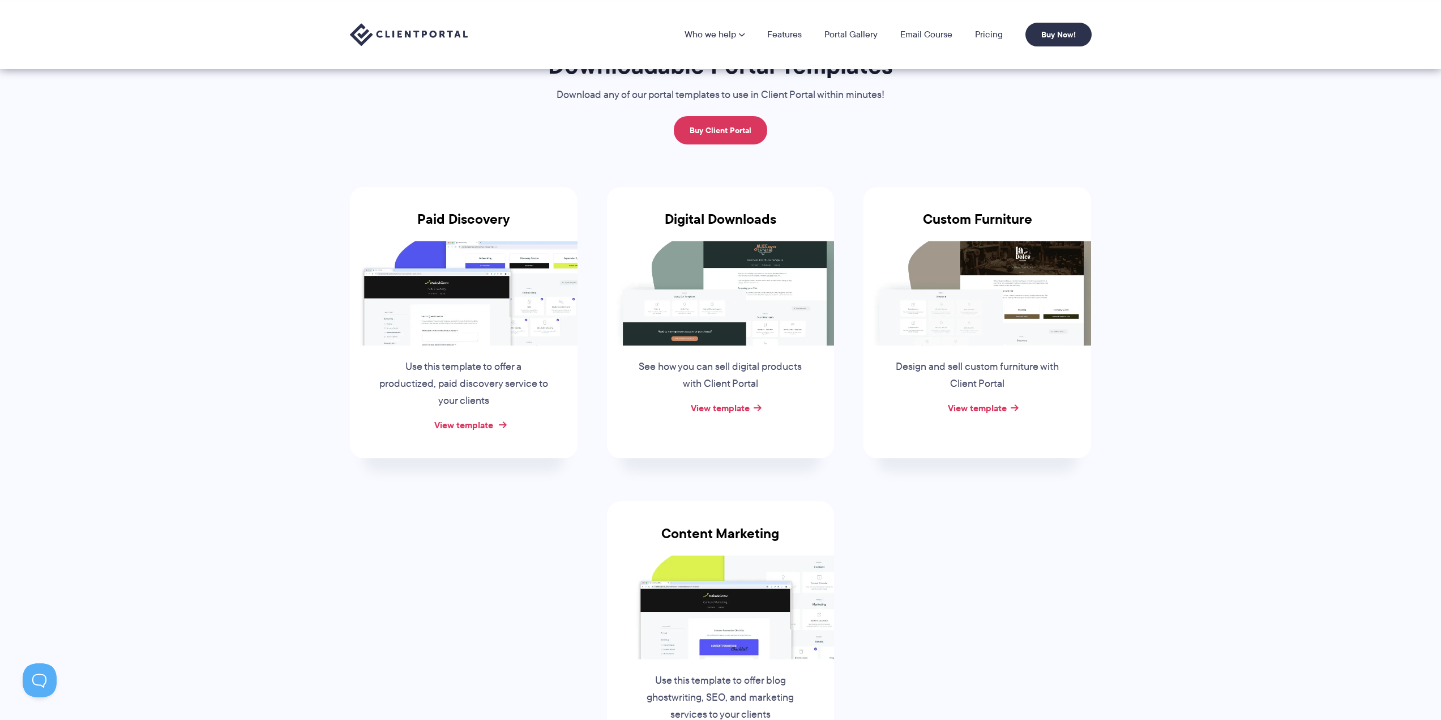
click at [479, 424] on link "View template" at bounding box center [463, 425] width 59 height 14
click at [751, 407] on div "View template" at bounding box center [721, 408] width 228 height 17
click at [737, 408] on link "View template" at bounding box center [720, 408] width 59 height 14
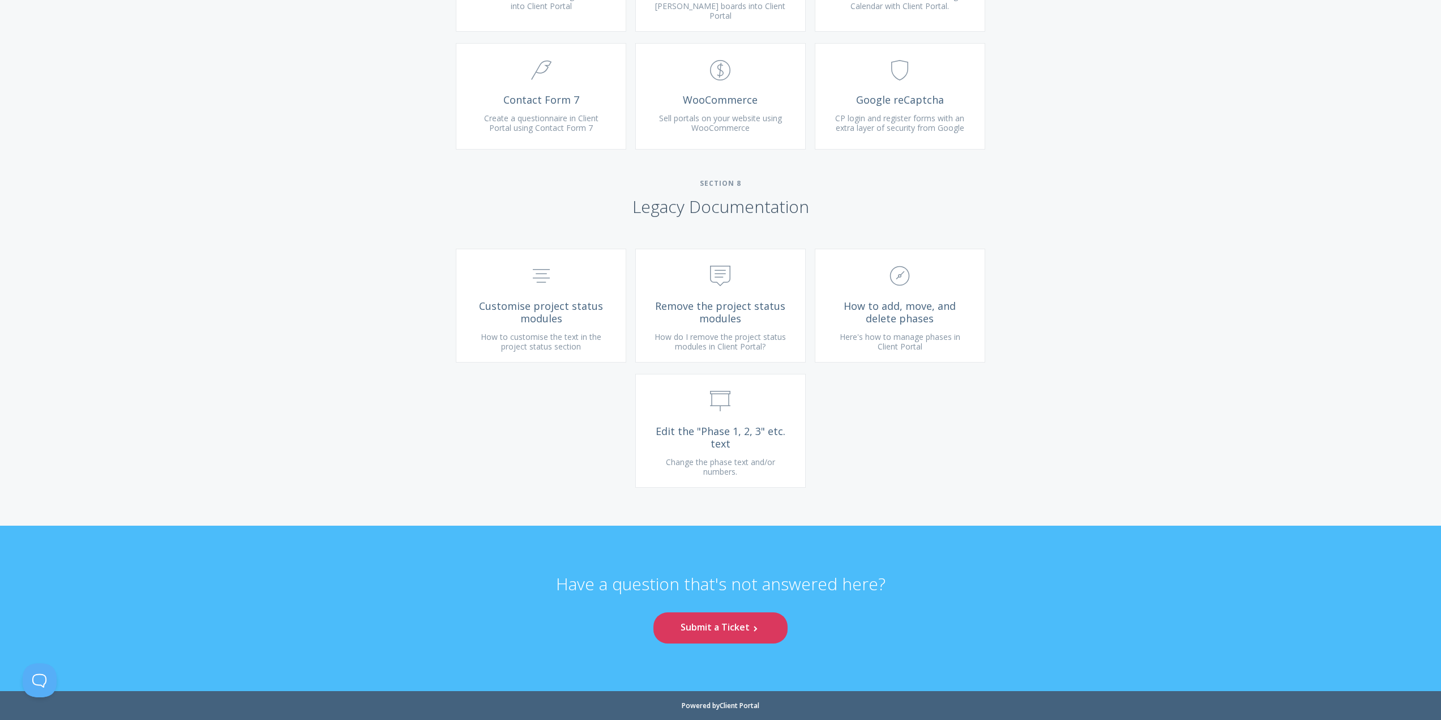
scroll to position [3001, 0]
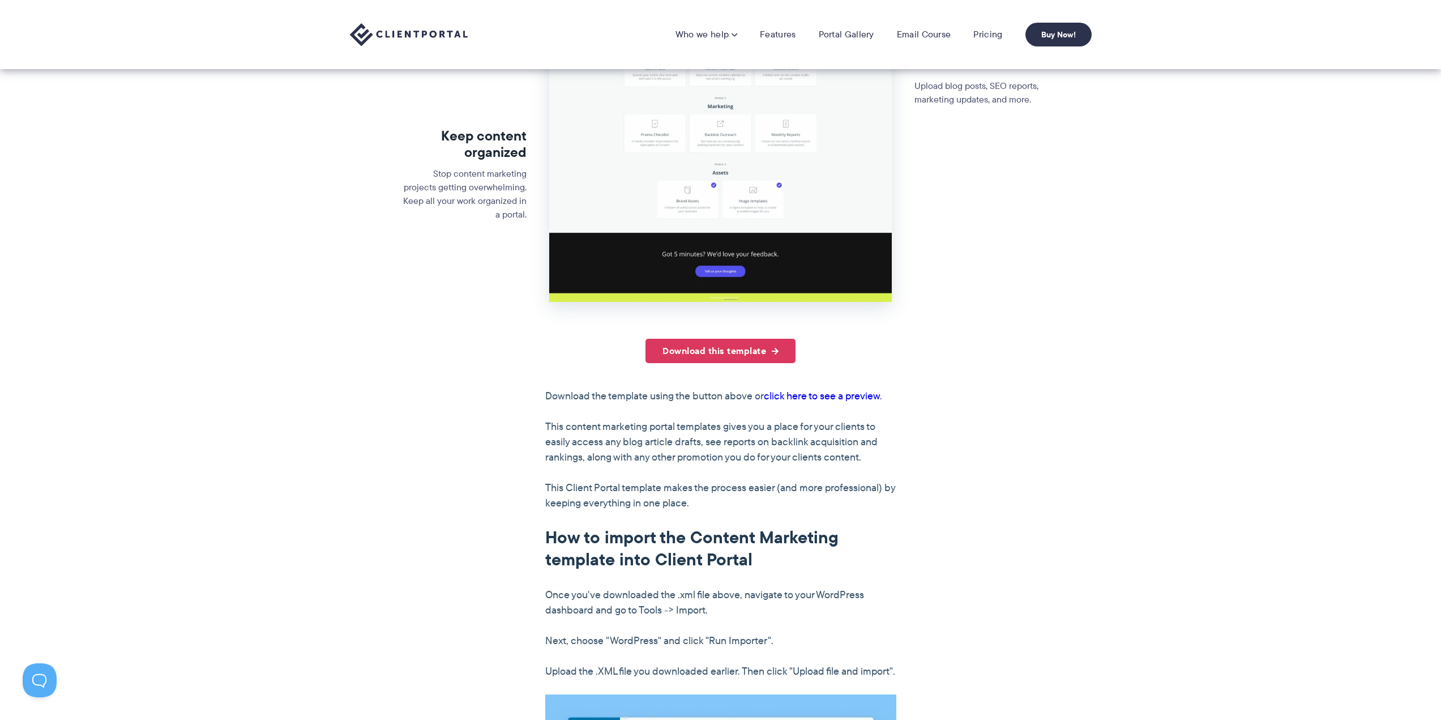
scroll to position [170, 0]
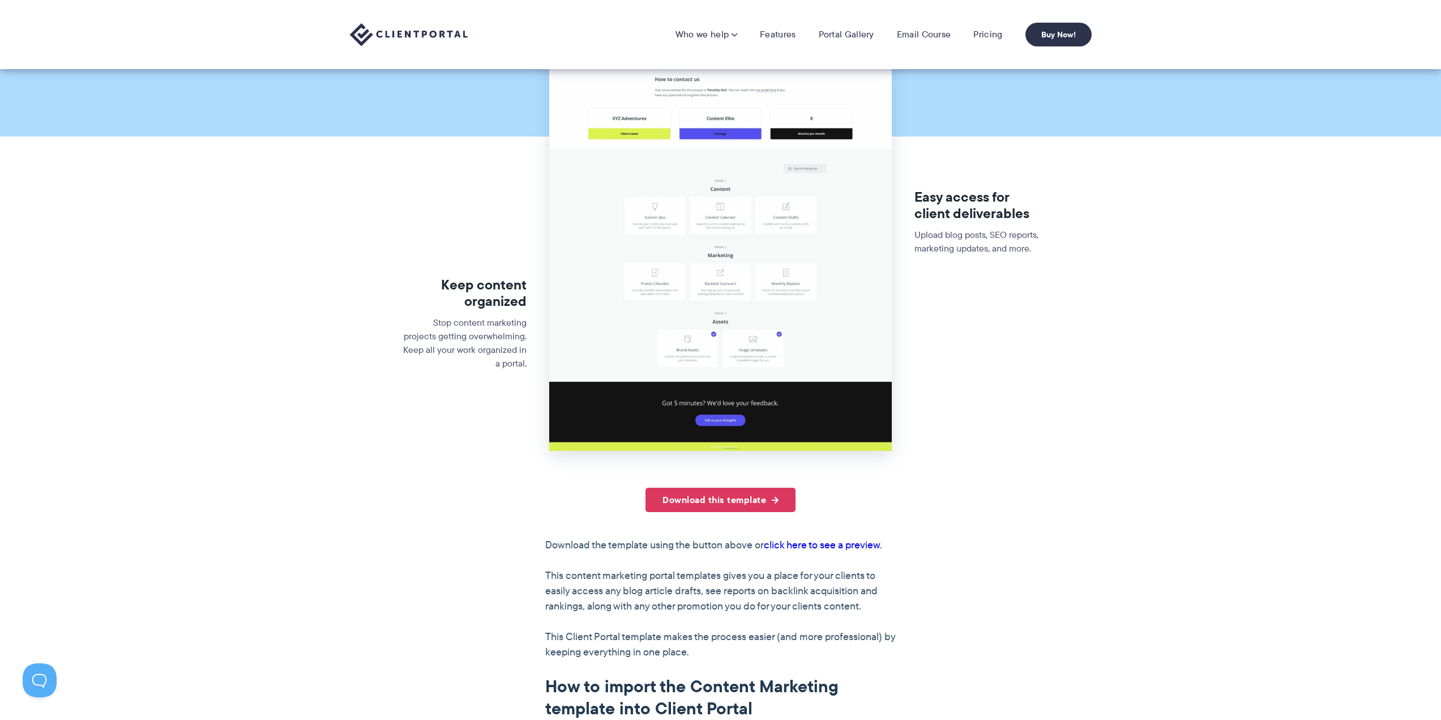
click at [870, 537] on link "click here to see a preview" at bounding box center [822, 544] width 116 height 15
drag, startPoint x: 798, startPoint y: 369, endPoint x: 831, endPoint y: 372, distance: 33.6
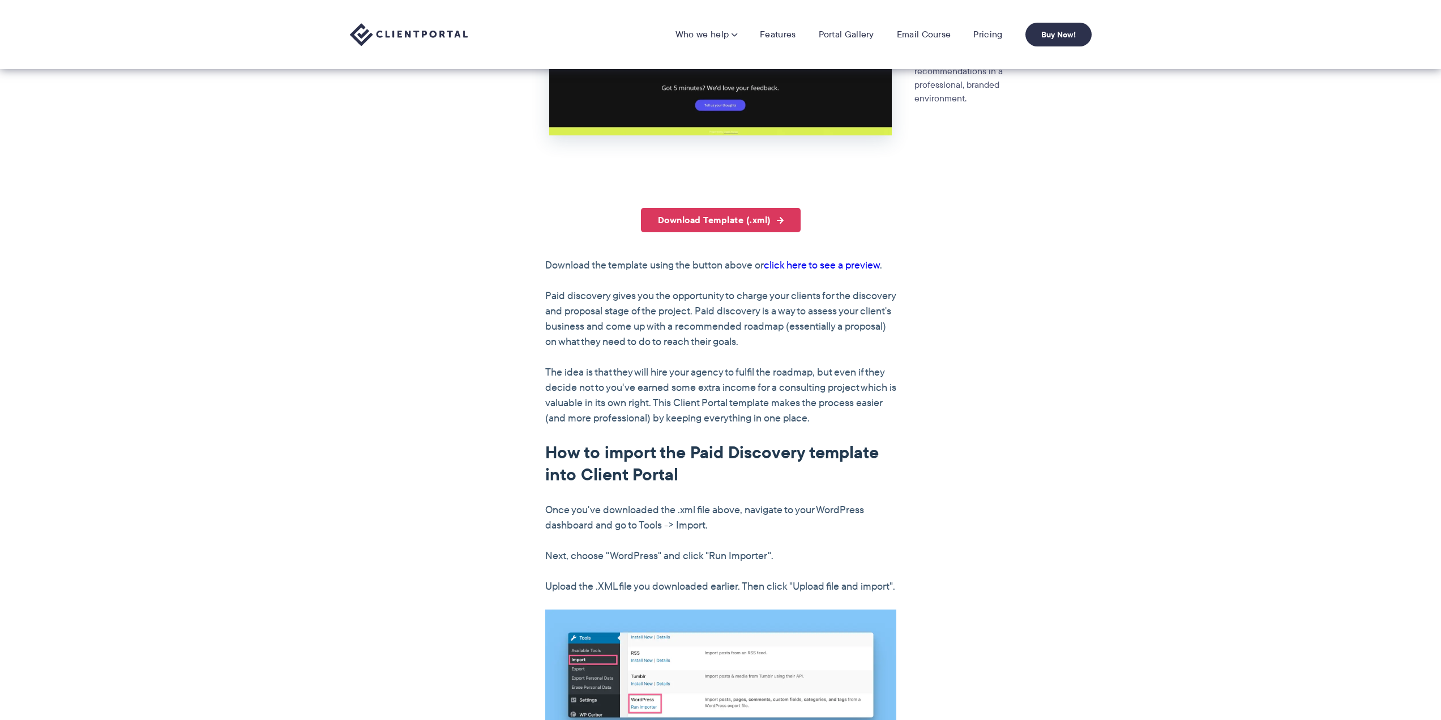
scroll to position [340, 0]
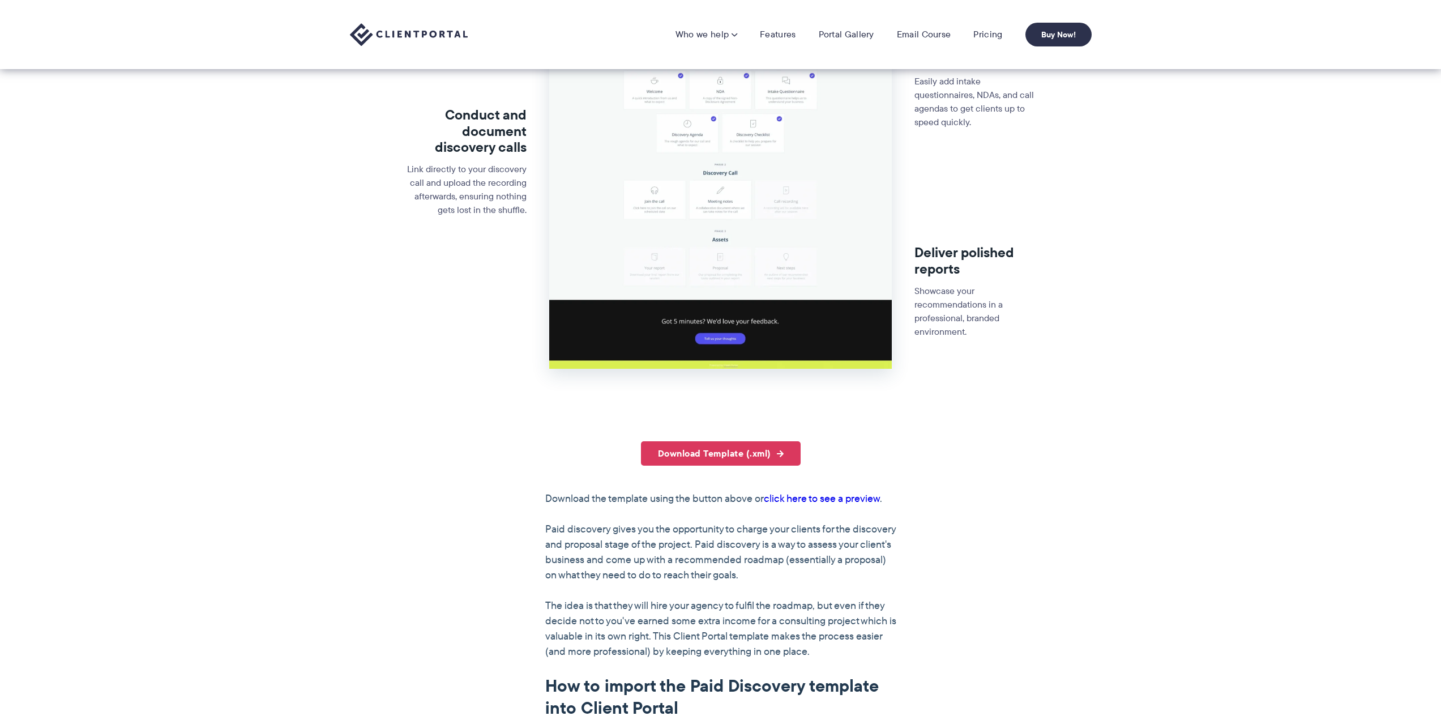
click at [860, 493] on link "click here to see a preview" at bounding box center [822, 498] width 116 height 15
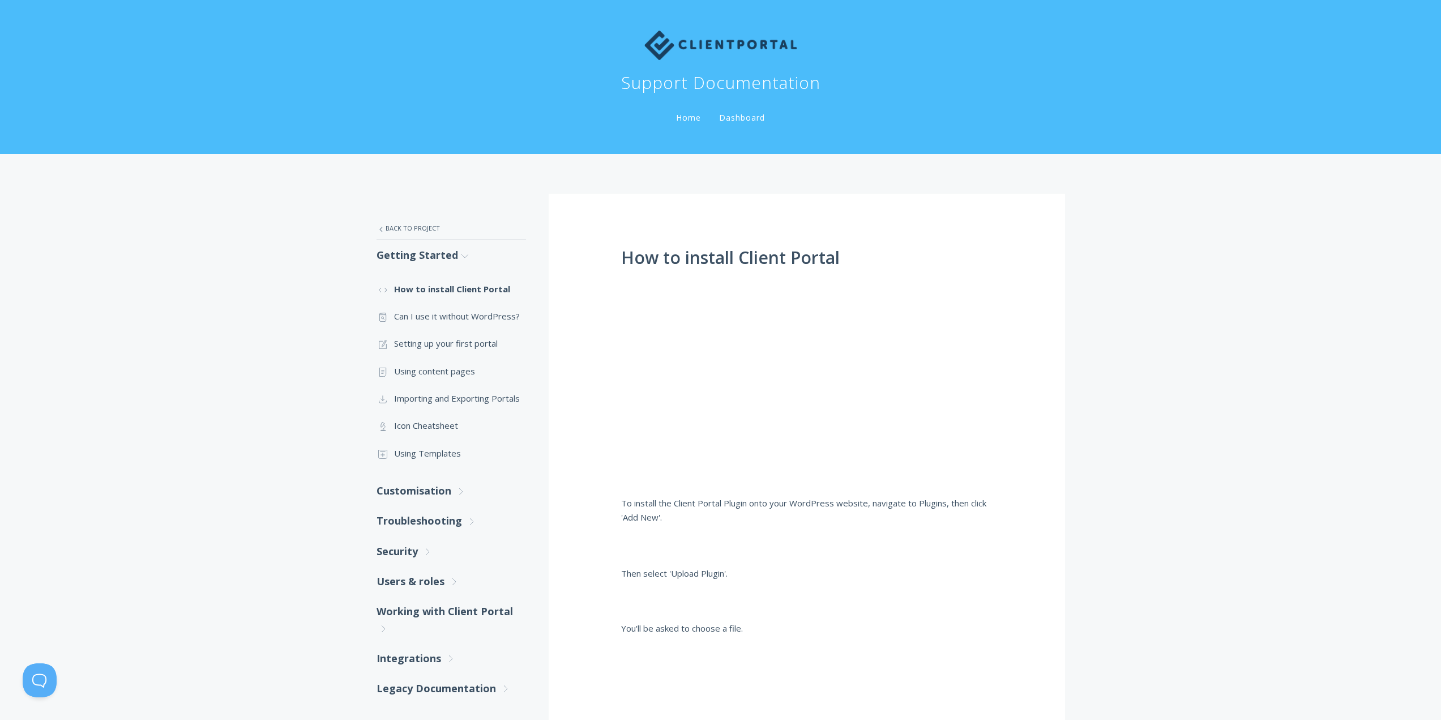
click at [674, 112] on link "Home" at bounding box center [688, 117] width 29 height 11
click at [717, 112] on link "Dashboard" at bounding box center [742, 117] width 50 height 11
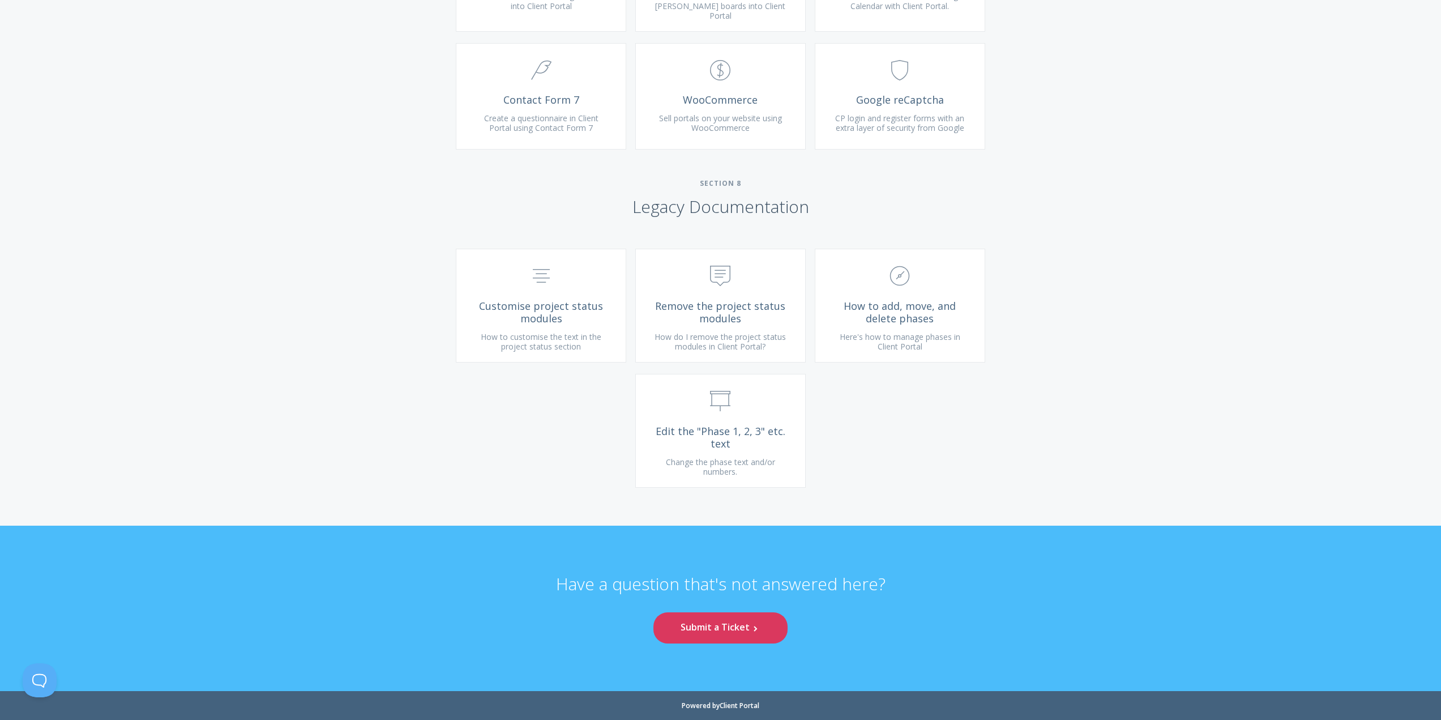
scroll to position [11608, 0]
drag, startPoint x: 501, startPoint y: 311, endPoint x: 670, endPoint y: 378, distance: 181.7
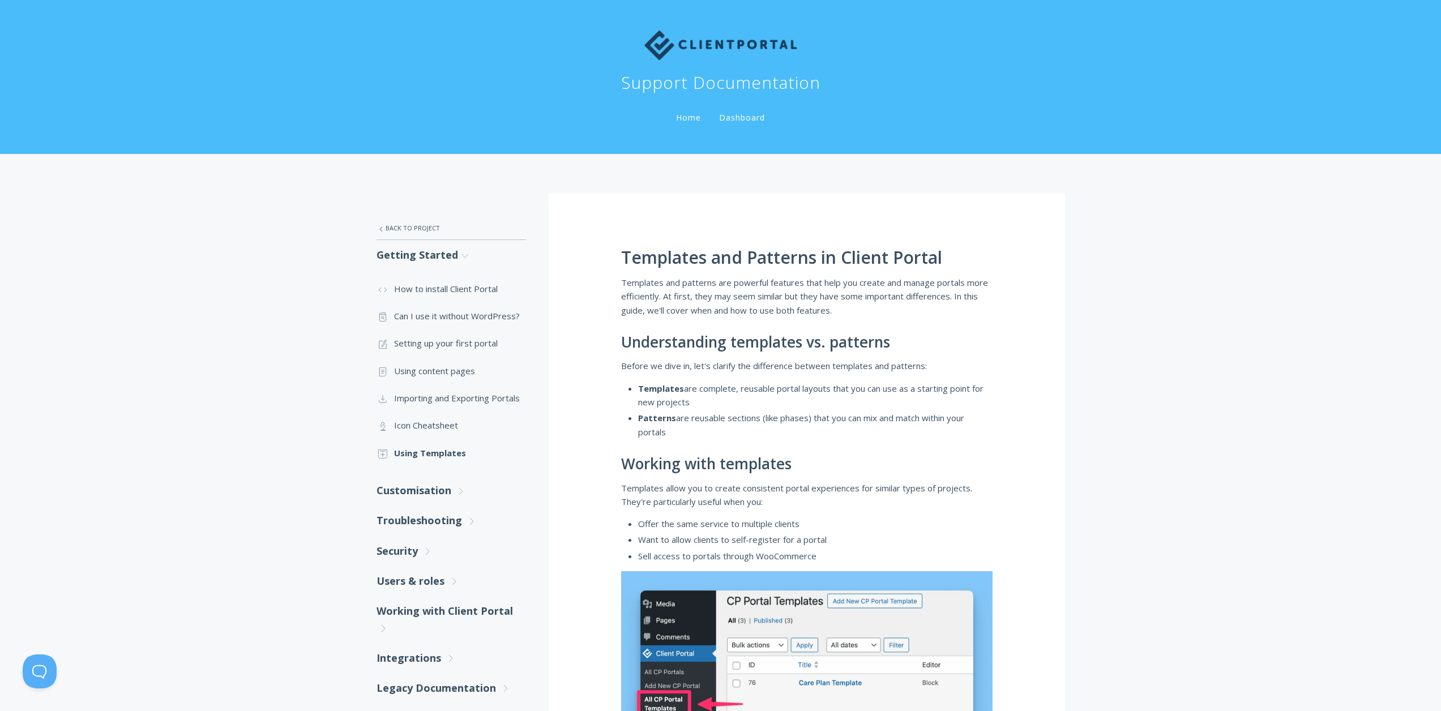
drag, startPoint x: 581, startPoint y: 291, endPoint x: 570, endPoint y: 291, distance: 10.8
click at [0, 0] on icon ".st0{fill:none;stroke:#000000;stroke-width:2;stroke-miterlimit:10;} Untitled-27" at bounding box center [0, 0] width 0 height 0
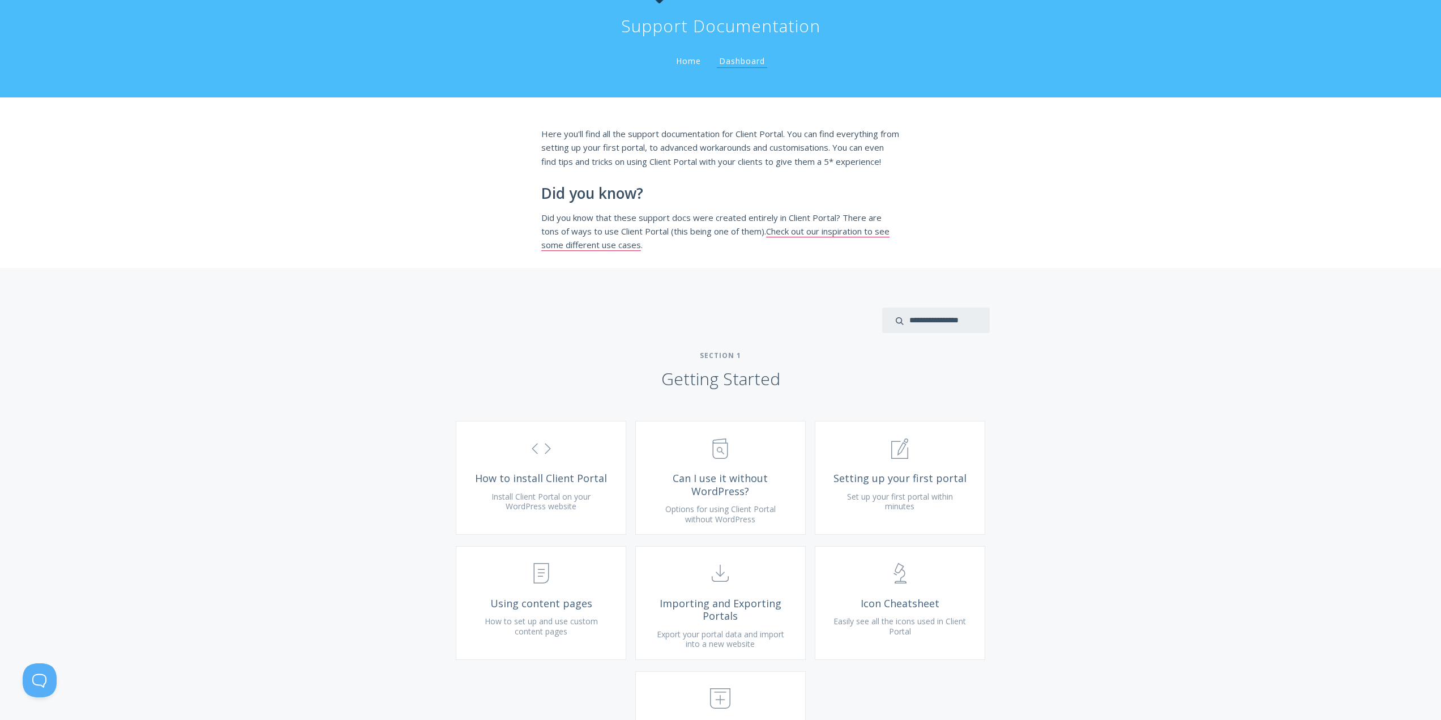
click at [904, 325] on icon at bounding box center [900, 321] width 8 height 8
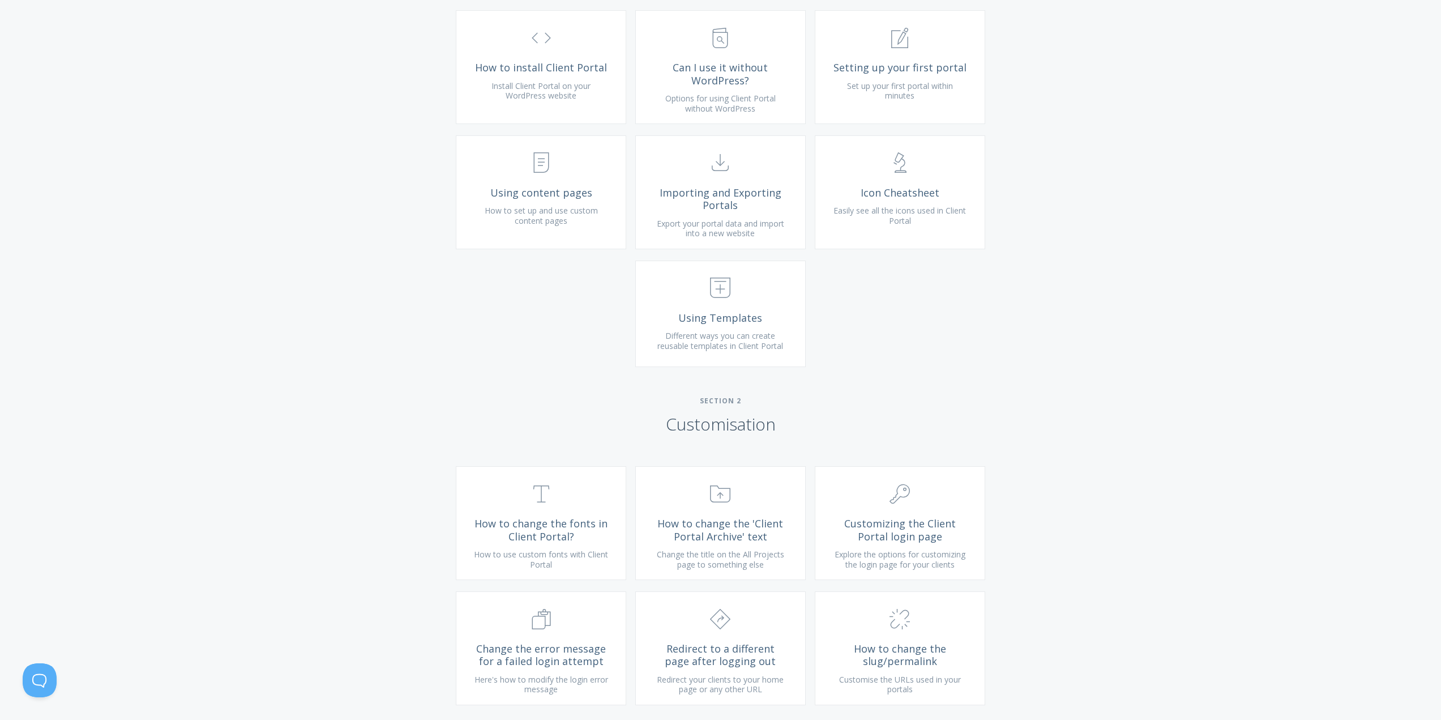
scroll to position [510, 0]
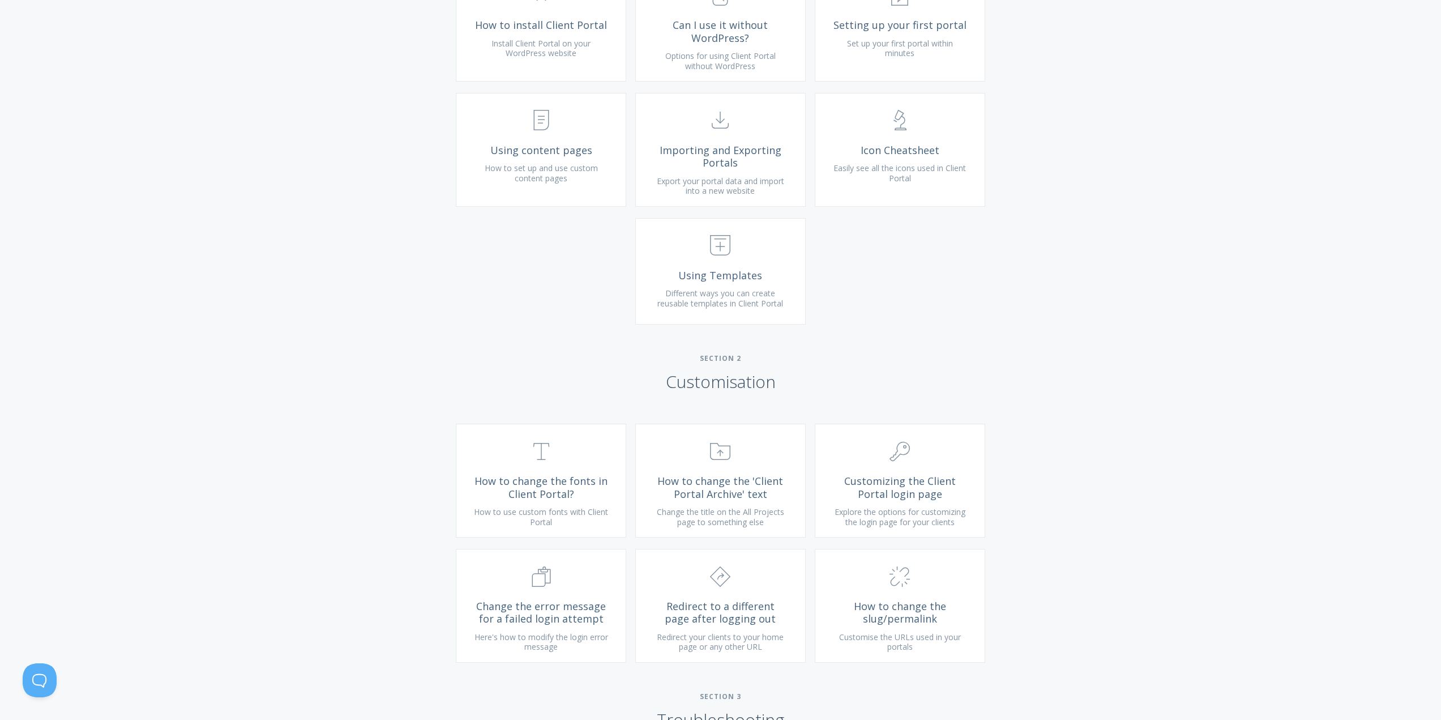
drag, startPoint x: 1228, startPoint y: 100, endPoint x: 1159, endPoint y: 87, distance: 71.0
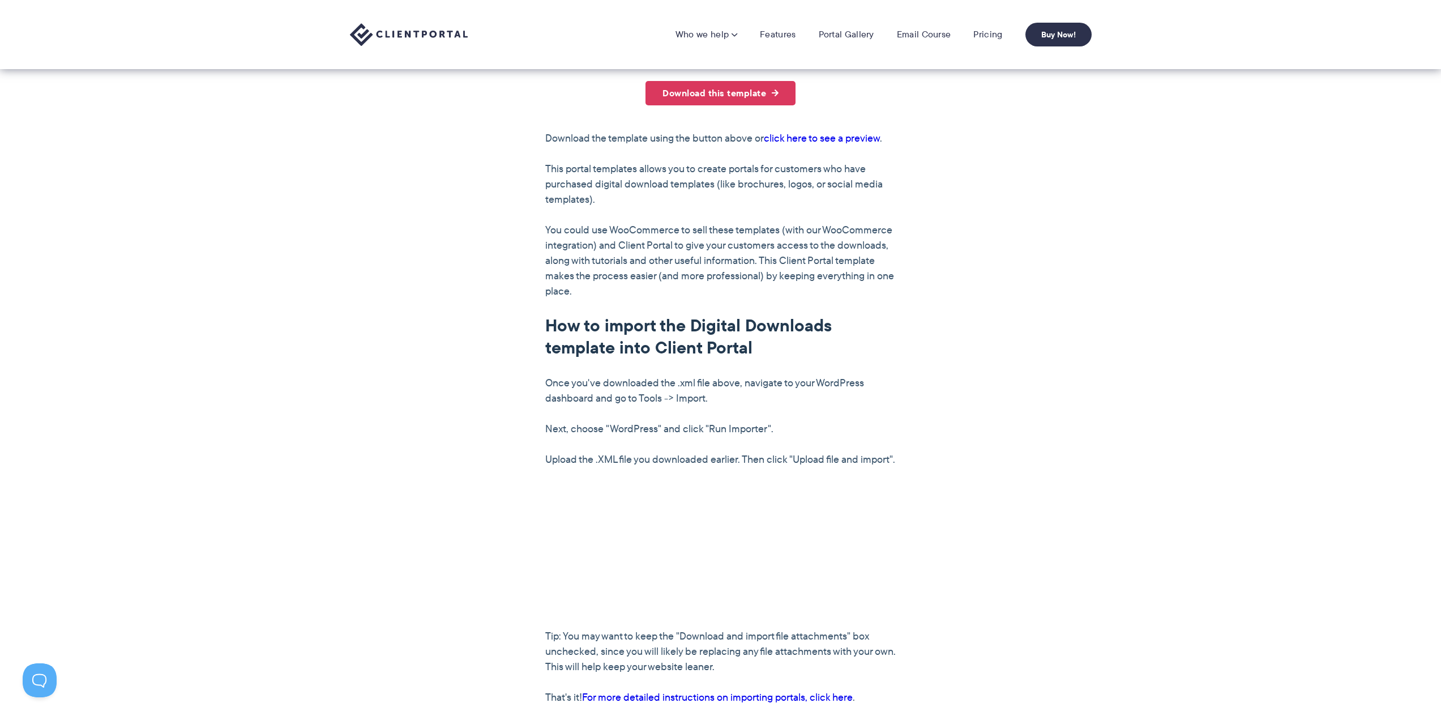
scroll to position [530, 0]
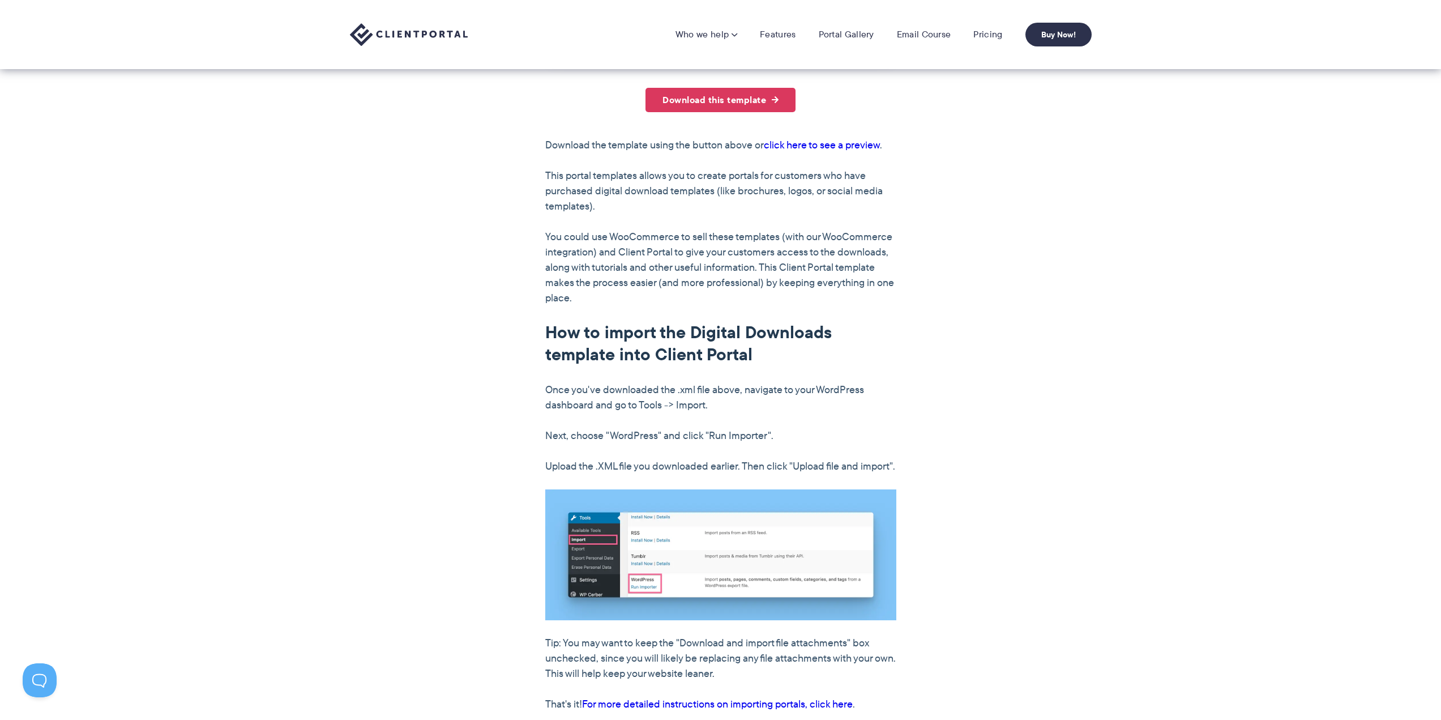
click at [784, 602] on img at bounding box center [720, 554] width 351 height 131
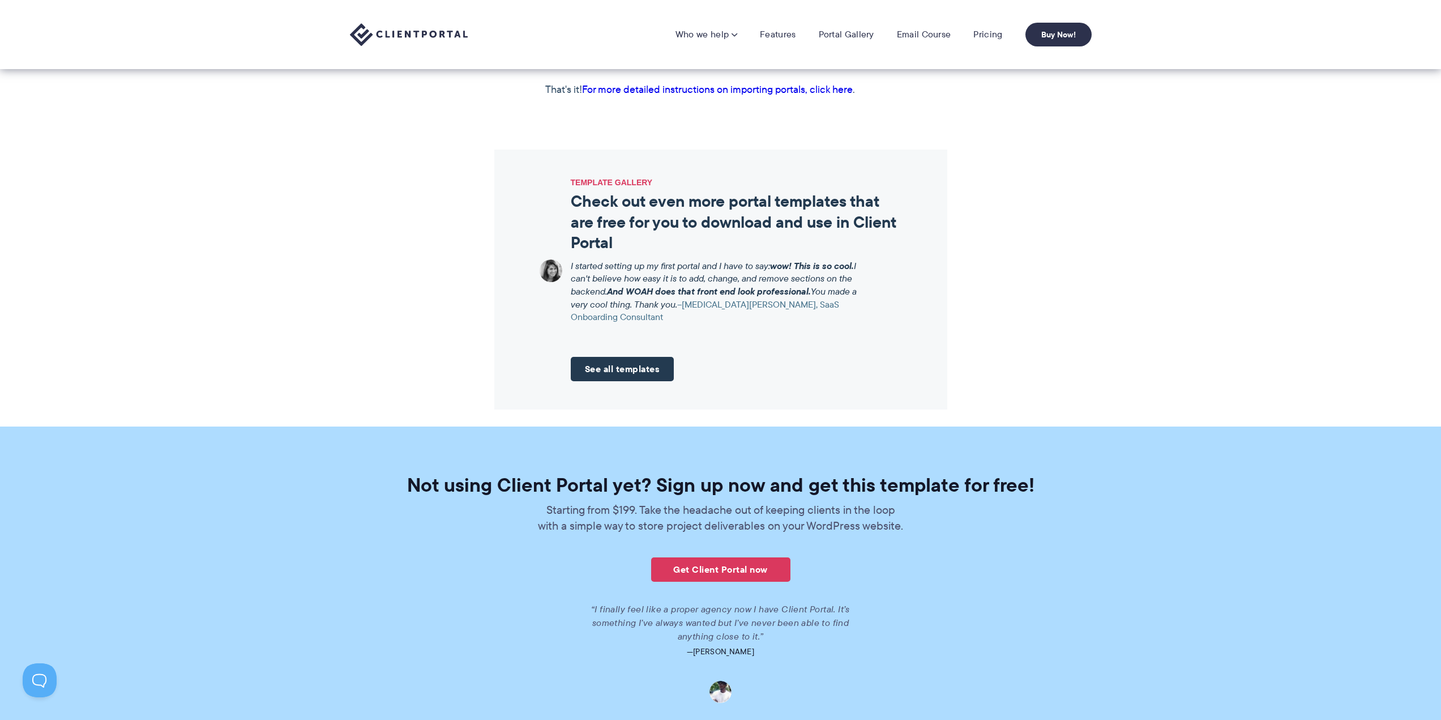
scroll to position [906, 0]
